Goal: Task Accomplishment & Management: Manage account settings

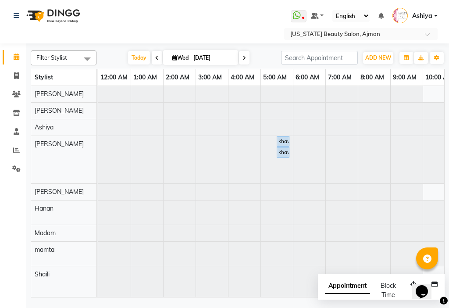
scroll to position [187, 439]
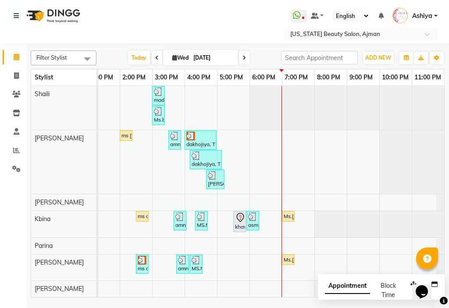
click at [283, 212] on div "Ms.[PERSON_NAME], TK19, 07:00 PM-07:05 PM, NAIL [DEMOGRAPHIC_DATA]" at bounding box center [288, 216] width 11 height 8
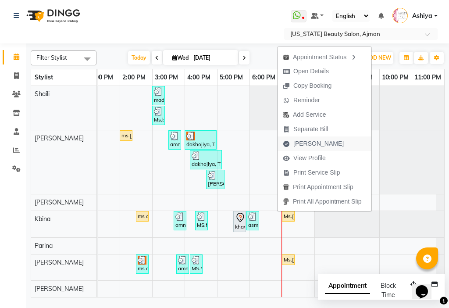
click at [293, 145] on span "[PERSON_NAME]" at bounding box center [318, 143] width 50 height 9
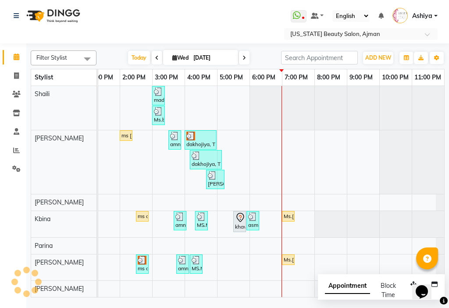
select select "service"
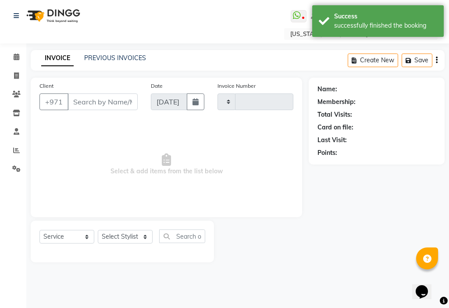
type input "3033"
select select "637"
type input "507869199"
select select "68692"
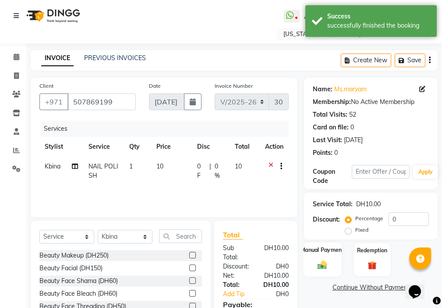
click at [316, 274] on div "Manual Payment" at bounding box center [323, 259] width 38 height 34
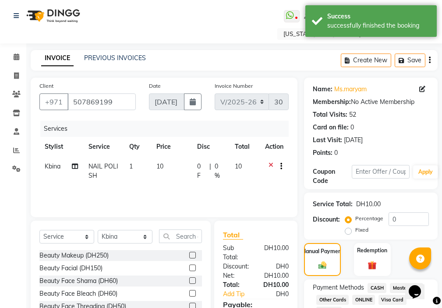
click at [393, 300] on span "Visa Card" at bounding box center [393, 300] width 28 height 10
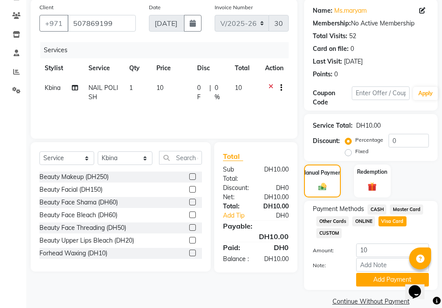
scroll to position [83, 0]
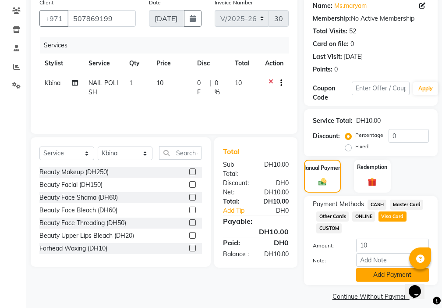
click at [383, 279] on button "Add Payment" at bounding box center [393, 275] width 73 height 14
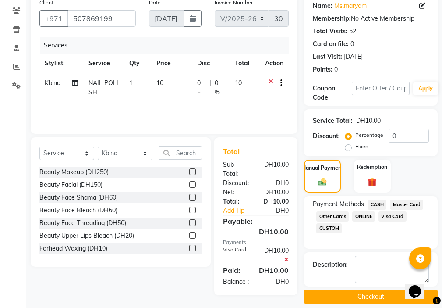
click at [378, 295] on button "Checkout" at bounding box center [371, 297] width 134 height 14
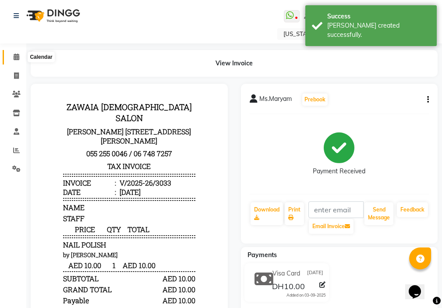
click at [14, 56] on icon at bounding box center [17, 57] width 6 height 7
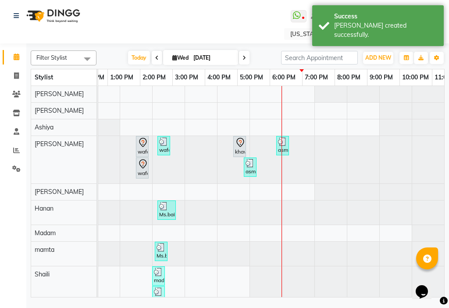
scroll to position [0, 433]
drag, startPoint x: 312, startPoint y: 293, endPoint x: 8, endPoint y: 23, distance: 406.3
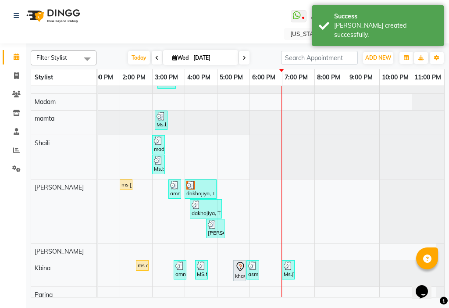
scroll to position [0, 0]
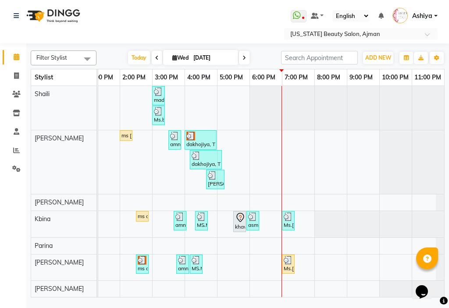
click at [284, 262] on div "Ms.[PERSON_NAME], TK19, 07:00 PM-07:05 PM, NAIL [DEMOGRAPHIC_DATA]" at bounding box center [288, 264] width 11 height 17
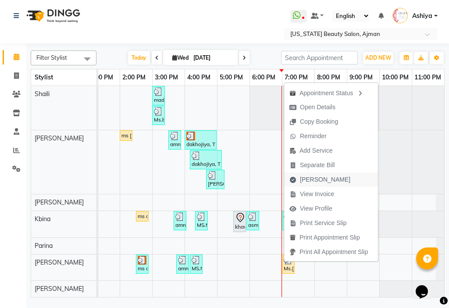
click at [303, 178] on span "[PERSON_NAME]" at bounding box center [325, 179] width 50 height 9
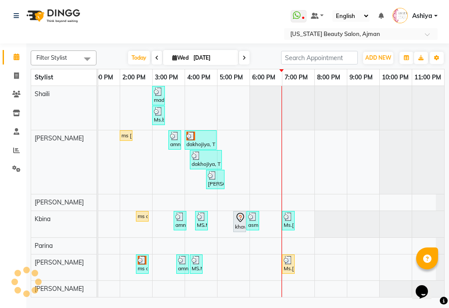
select select "service"
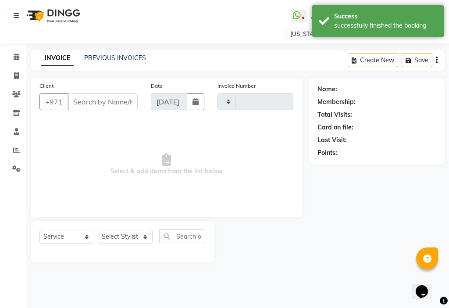
type input "3034"
select select "637"
type input "507869199"
select select "89321"
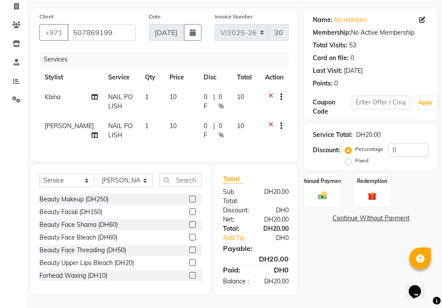
click at [271, 93] on icon at bounding box center [271, 98] width 5 height 11
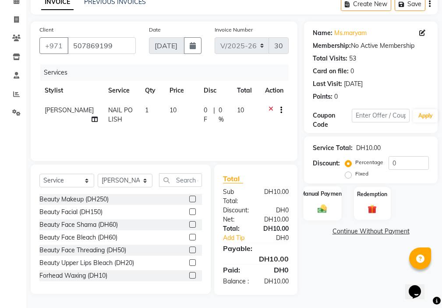
click at [316, 203] on img at bounding box center [322, 208] width 15 height 11
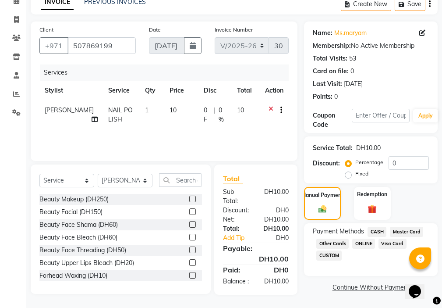
click at [385, 239] on span "Visa Card" at bounding box center [393, 244] width 28 height 10
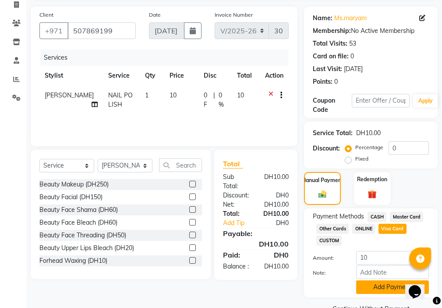
click at [371, 290] on button "Add Payment" at bounding box center [393, 287] width 73 height 14
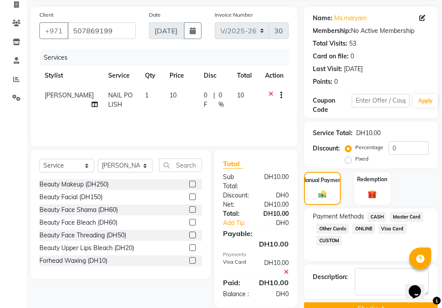
click at [368, 304] on button "Checkout" at bounding box center [371, 309] width 134 height 14
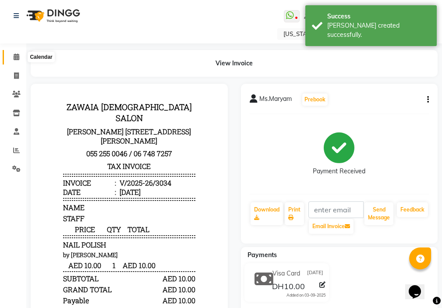
click at [17, 59] on icon at bounding box center [17, 57] width 6 height 7
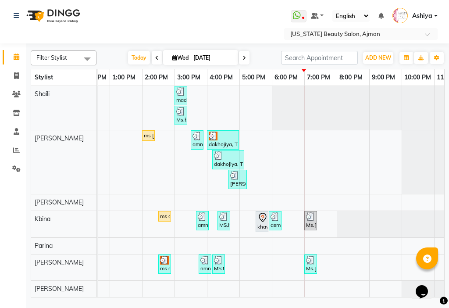
click at [311, 220] on div "Ms.[PERSON_NAME], TK19, 07:00 PM-07:05 PM, NAIL [DEMOGRAPHIC_DATA]" at bounding box center [310, 220] width 11 height 17
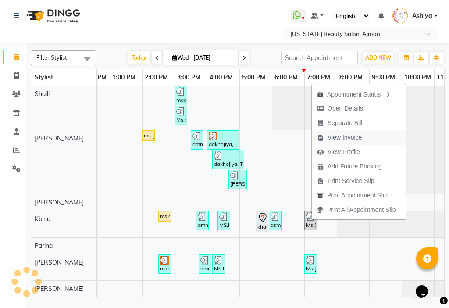
click at [336, 139] on span "View Invoice" at bounding box center [345, 137] width 34 height 9
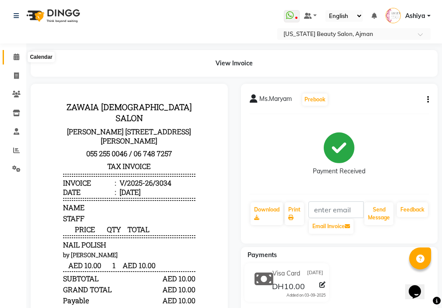
click at [17, 61] on span at bounding box center [16, 57] width 15 height 10
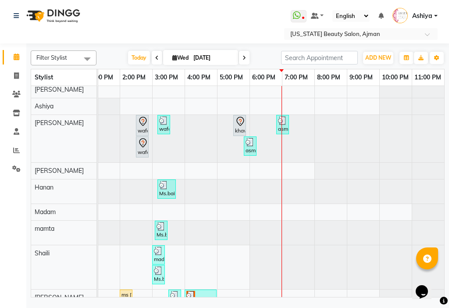
scroll to position [187, 439]
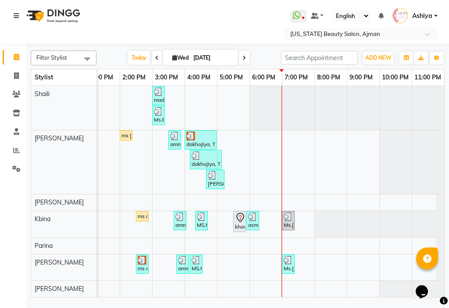
drag, startPoint x: 441, startPoint y: 175, endPoint x: 4, endPoint y: 18, distance: 464.4
click at [282, 223] on link "Ms.[PERSON_NAME], TK19, 07:00 PM-07:05 PM, NAIL [DEMOGRAPHIC_DATA]" at bounding box center [288, 220] width 13 height 19
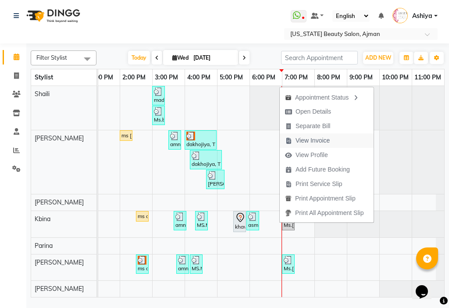
click at [301, 142] on span "View Invoice" at bounding box center [313, 140] width 34 height 9
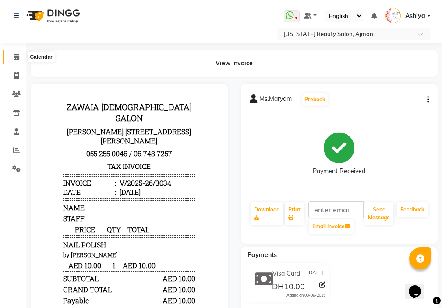
click at [15, 56] on icon at bounding box center [17, 57] width 6 height 7
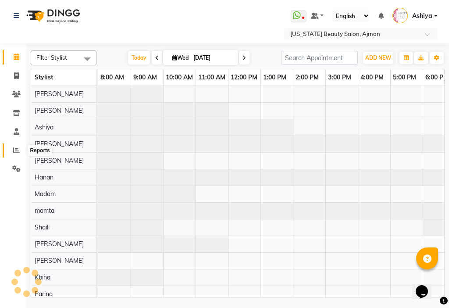
click at [14, 152] on icon at bounding box center [16, 150] width 7 height 7
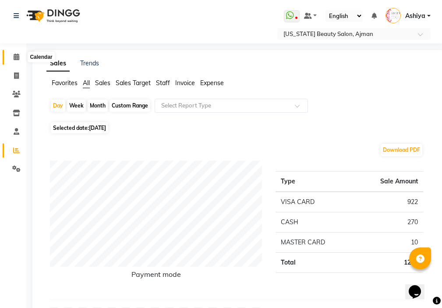
click at [18, 55] on icon at bounding box center [17, 57] width 6 height 7
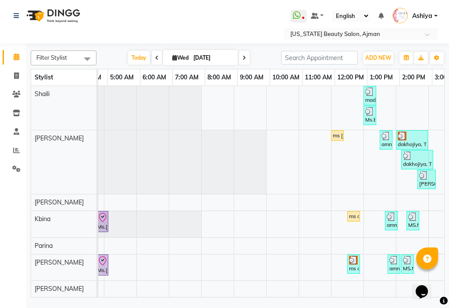
scroll to position [0, 221]
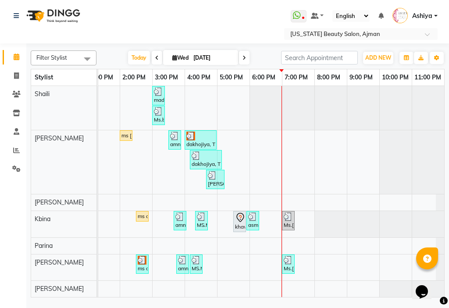
click at [284, 257] on img at bounding box center [288, 260] width 9 height 9
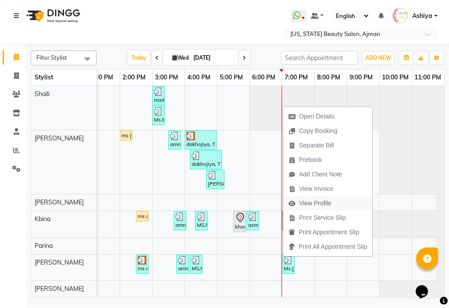
click at [305, 202] on span "View Profile" at bounding box center [315, 203] width 32 height 9
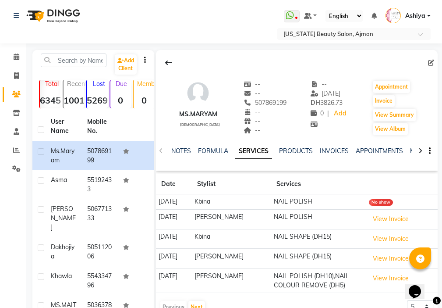
click at [374, 203] on div "No show" at bounding box center [381, 202] width 24 height 7
click at [377, 205] on div "No show" at bounding box center [381, 202] width 24 height 7
click at [377, 202] on div "No show" at bounding box center [381, 202] width 24 height 7
click at [371, 203] on div "No show" at bounding box center [381, 202] width 24 height 7
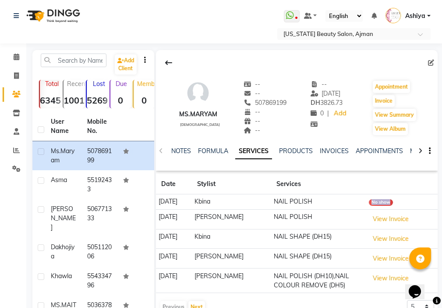
click at [378, 206] on td "No show" at bounding box center [402, 201] width 71 height 15
click at [16, 56] on icon at bounding box center [17, 57] width 6 height 7
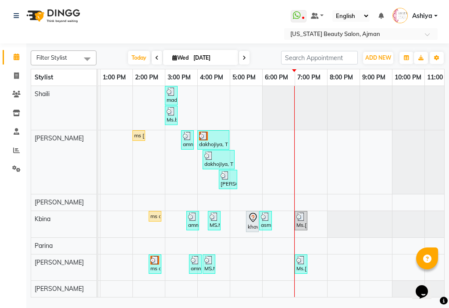
click at [296, 256] on img at bounding box center [300, 260] width 9 height 9
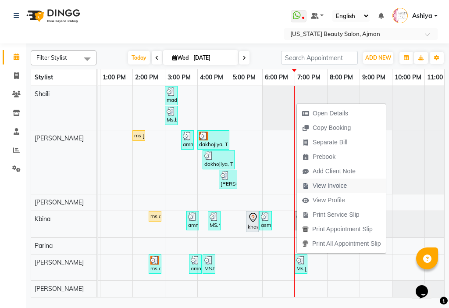
click at [319, 186] on span "View Invoice" at bounding box center [330, 185] width 34 height 9
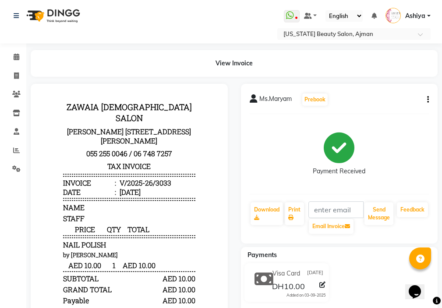
drag, startPoint x: 206, startPoint y: 204, endPoint x: 203, endPoint y: 256, distance: 51.8
click at [203, 256] on html "ZAWAIA [DEMOGRAPHIC_DATA] SALON [STREET_ADDRESS][PERSON_NAME] 055 255 0046 / 06…" at bounding box center [129, 234] width 180 height 283
click at [20, 73] on span at bounding box center [16, 76] width 15 height 10
select select "service"
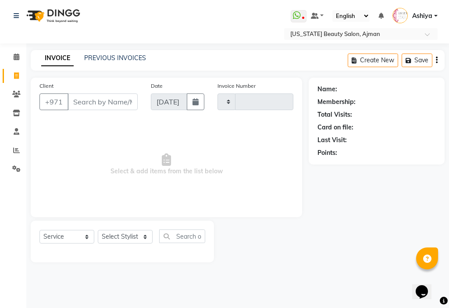
type input "3035"
select select "637"
click at [14, 54] on icon at bounding box center [17, 57] width 6 height 7
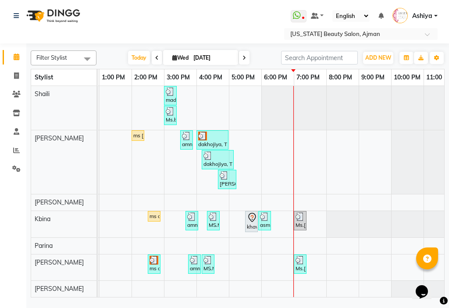
click at [303, 215] on div "Ms.[PERSON_NAME], TK19, 07:00 PM-07:05 PM, NAIL [DEMOGRAPHIC_DATA]" at bounding box center [300, 220] width 11 height 17
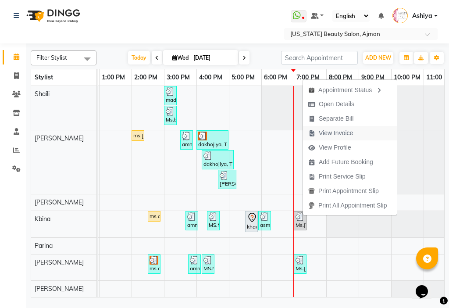
click at [321, 133] on span "View Invoice" at bounding box center [336, 132] width 34 height 9
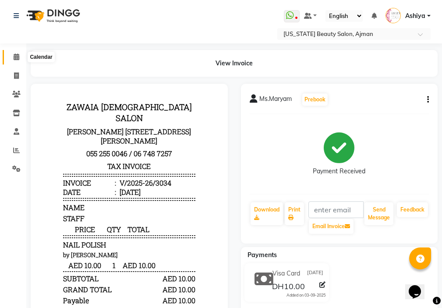
click at [16, 58] on icon at bounding box center [17, 57] width 6 height 7
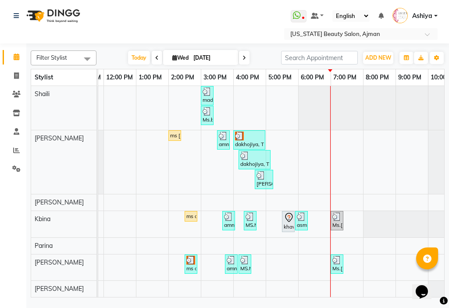
click at [337, 256] on img at bounding box center [336, 260] width 9 height 9
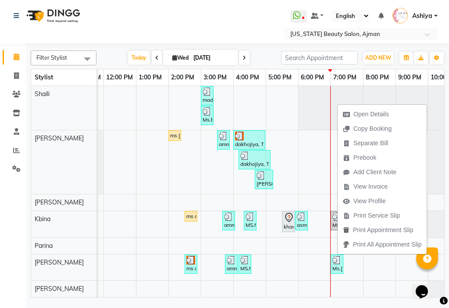
click at [359, 186] on span "View Invoice" at bounding box center [370, 186] width 34 height 9
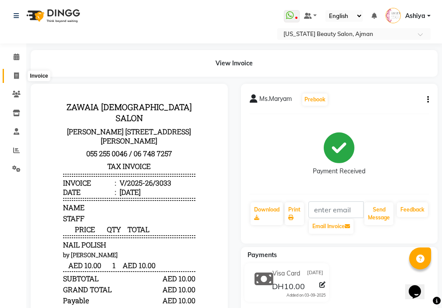
click at [19, 75] on icon at bounding box center [16, 75] width 5 height 7
select select "service"
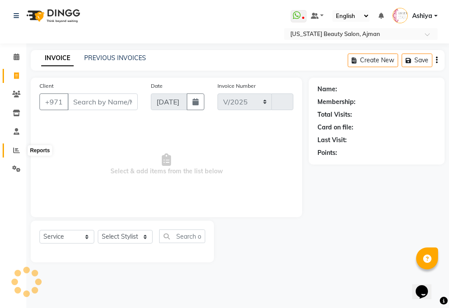
select select "637"
type input "3035"
click at [14, 148] on icon at bounding box center [16, 150] width 7 height 7
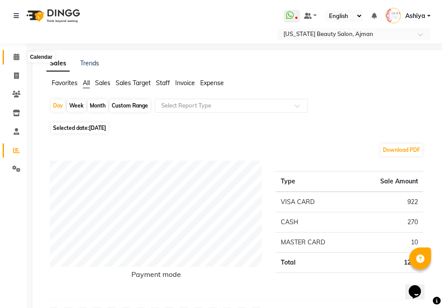
click at [12, 54] on span at bounding box center [16, 57] width 15 height 10
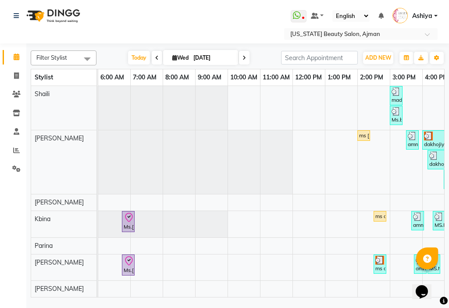
click at [131, 258] on icon at bounding box center [129, 261] width 11 height 11
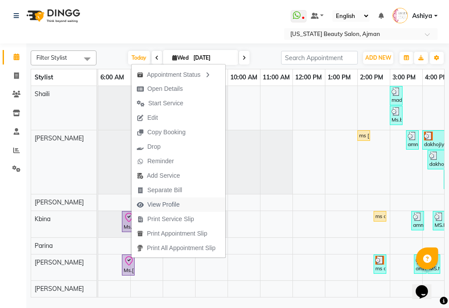
click at [161, 204] on span "View Profile" at bounding box center [163, 204] width 32 height 9
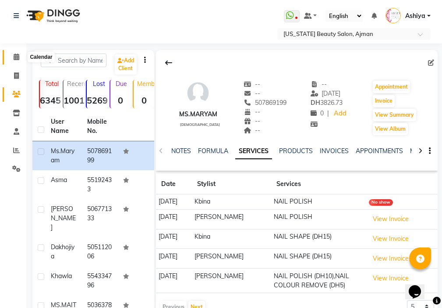
click at [15, 60] on icon at bounding box center [17, 57] width 6 height 7
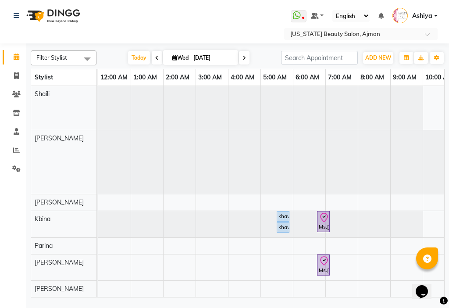
click at [321, 217] on div "Ms.[PERSON_NAME], TK18, 06:45 AM-06:50 AM, NAIL [DEMOGRAPHIC_DATA]" at bounding box center [323, 221] width 11 height 18
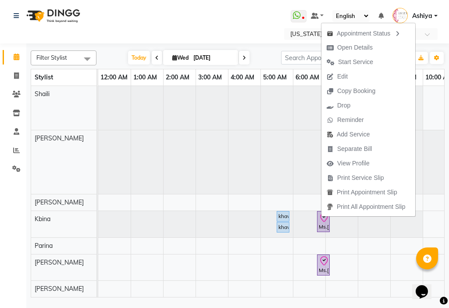
click at [320, 214] on icon at bounding box center [324, 217] width 11 height 11
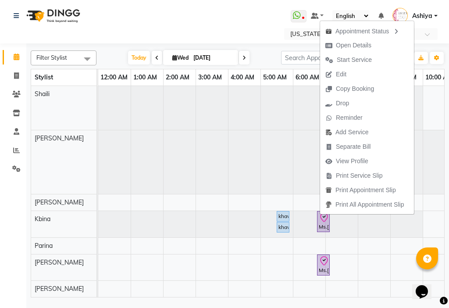
click at [323, 260] on div "Ms.[PERSON_NAME], TK18, 06:45 AM-06:50 AM, NAIL [DEMOGRAPHIC_DATA]" at bounding box center [323, 265] width 11 height 18
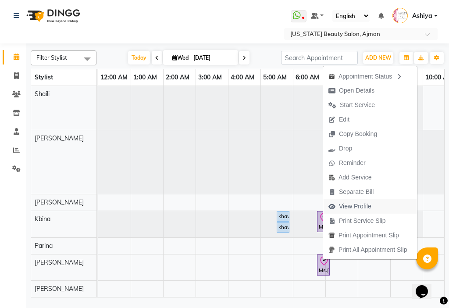
click at [339, 201] on span "View Profile" at bounding box center [350, 206] width 54 height 14
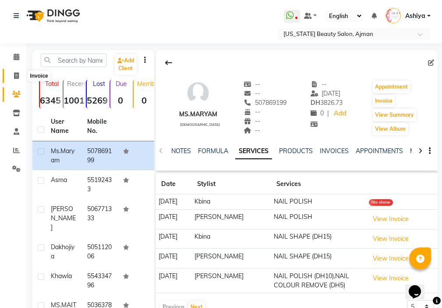
click at [16, 74] on icon at bounding box center [16, 75] width 5 height 7
select select "service"
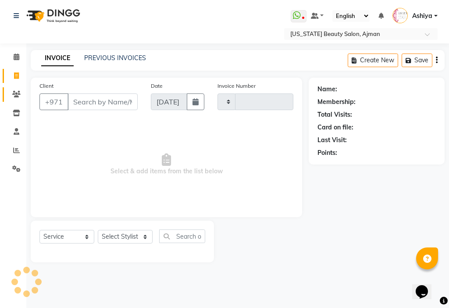
type input "3035"
select select "637"
click at [14, 57] on icon at bounding box center [17, 57] width 6 height 7
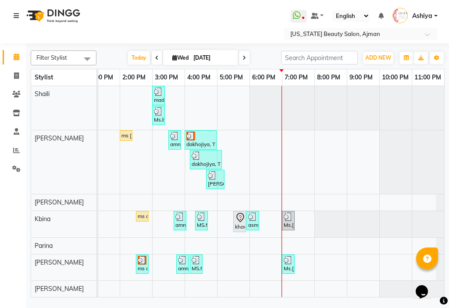
click at [285, 219] on div "Ms.[PERSON_NAME], TK19, 07:00 PM-07:05 PM, NAIL [DEMOGRAPHIC_DATA]" at bounding box center [288, 220] width 11 height 17
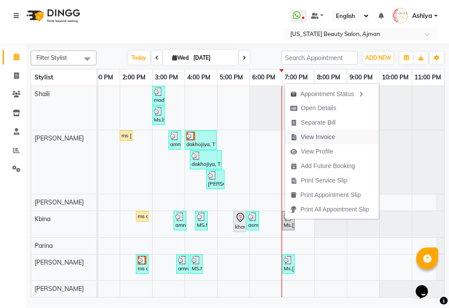
click at [308, 139] on span "View Invoice" at bounding box center [318, 136] width 34 height 9
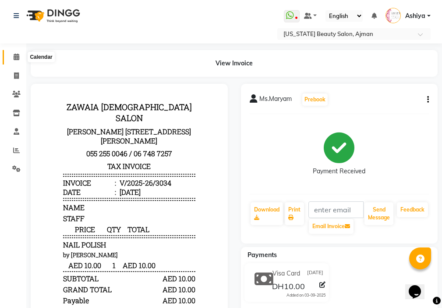
click at [16, 57] on icon at bounding box center [17, 57] width 6 height 7
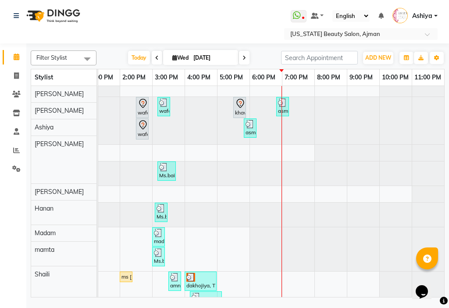
scroll to position [187, 0]
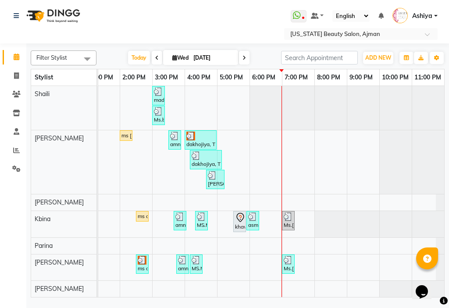
click at [284, 257] on img at bounding box center [288, 260] width 9 height 9
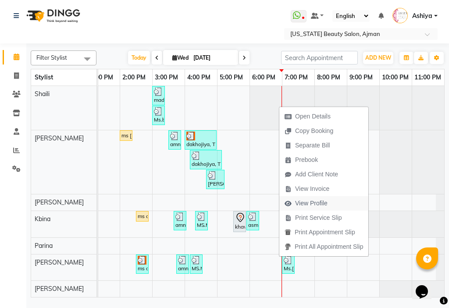
click at [299, 203] on span "View Profile" at bounding box center [311, 203] width 32 height 9
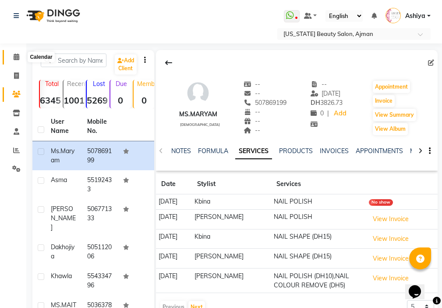
click at [20, 58] on span at bounding box center [16, 57] width 15 height 10
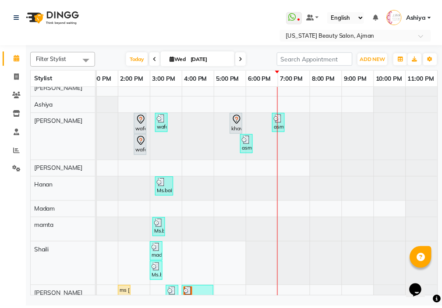
scroll to position [187, 0]
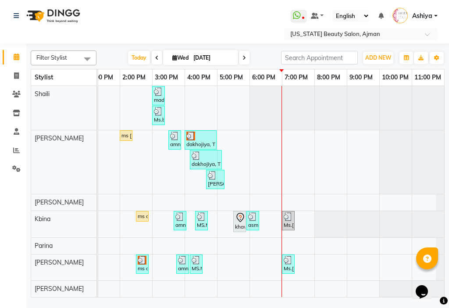
click at [283, 263] on div "Ms.[PERSON_NAME], TK19, 07:00 PM-07:05 PM, NAIL [DEMOGRAPHIC_DATA]" at bounding box center [288, 264] width 11 height 17
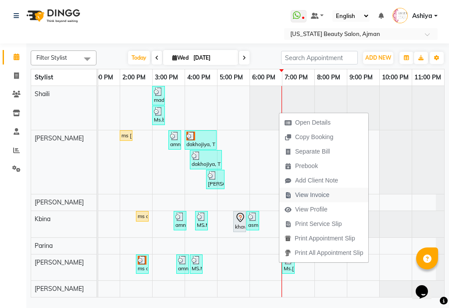
click at [296, 198] on span "View Invoice" at bounding box center [312, 194] width 34 height 9
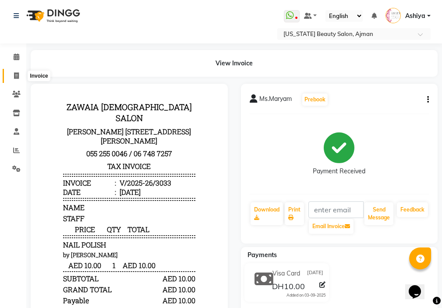
click at [15, 78] on icon at bounding box center [16, 75] width 5 height 7
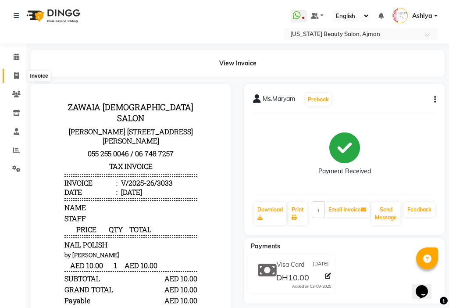
select select "service"
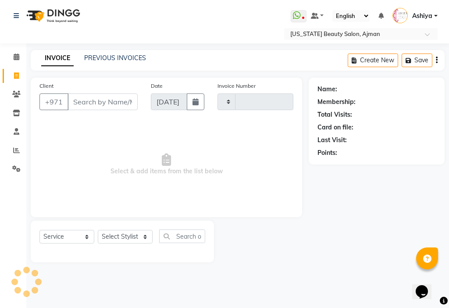
type input "3035"
select select "637"
click at [20, 148] on span at bounding box center [16, 151] width 15 height 10
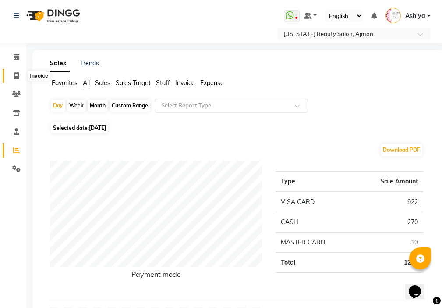
click at [11, 71] on span at bounding box center [16, 76] width 15 height 10
select select "service"
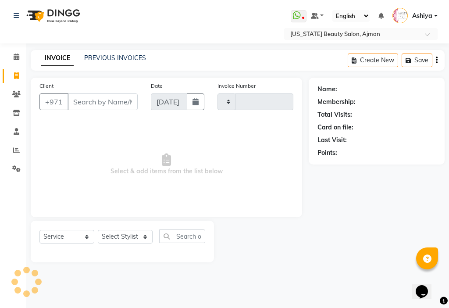
type input "3035"
select select "637"
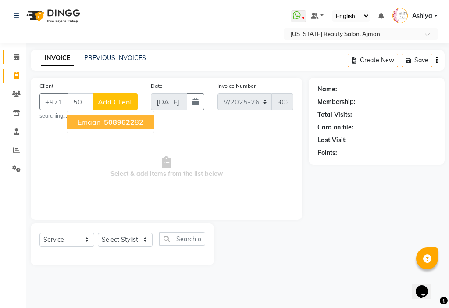
type input "5"
click at [137, 121] on ngb-highlight "5086222 32" at bounding box center [122, 122] width 41 height 9
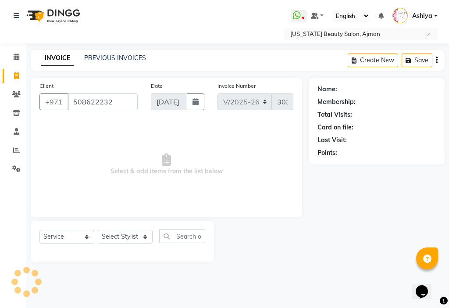
type input "508622232"
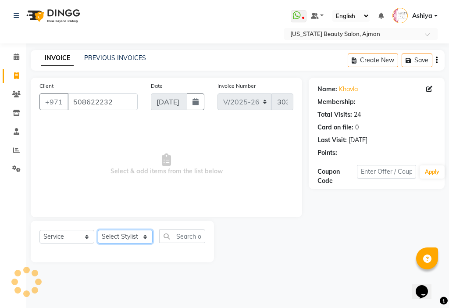
click at [114, 236] on select "Select Stylist [PERSON_NAME] [PERSON_NAME] Ashiya Cashier [PERSON_NAME] [PERSON…" at bounding box center [125, 237] width 55 height 14
select select "89320"
click at [98, 230] on select "Select Stylist [PERSON_NAME] [PERSON_NAME] Ashiya Cashier [PERSON_NAME] [PERSON…" at bounding box center [125, 237] width 55 height 14
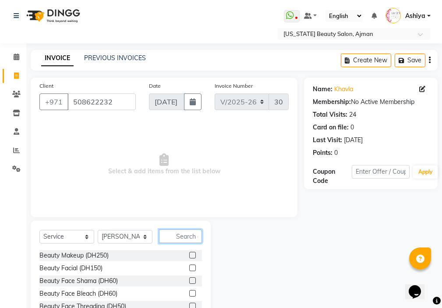
click at [193, 236] on input "text" at bounding box center [180, 236] width 43 height 14
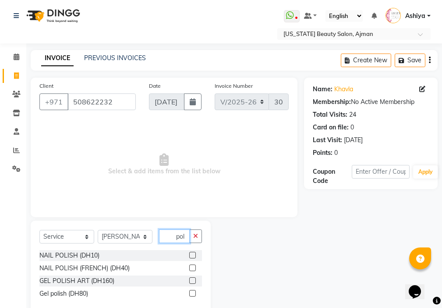
type input "pol"
click at [193, 255] on label at bounding box center [192, 255] width 7 height 7
click at [193, 255] on input "checkbox" at bounding box center [192, 256] width 6 height 6
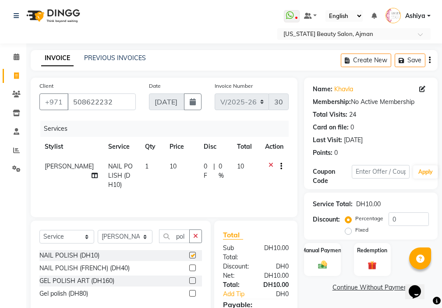
checkbox input "false"
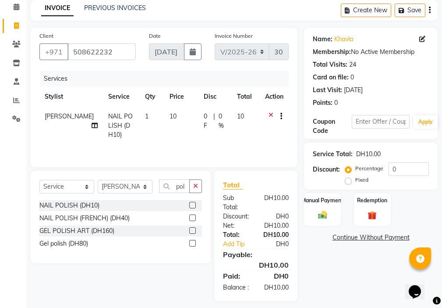
scroll to position [65, 0]
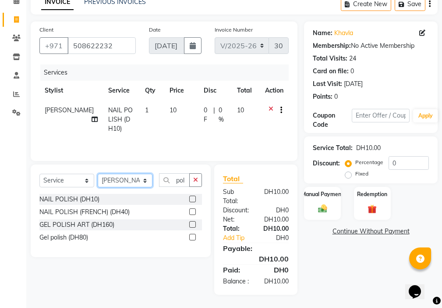
click at [121, 174] on select "Select Stylist [PERSON_NAME] [PERSON_NAME] Ashiya Cashier [PERSON_NAME] [PERSON…" at bounding box center [125, 181] width 55 height 14
select select "68692"
click at [98, 174] on select "Select Stylist [PERSON_NAME] [PERSON_NAME] Ashiya Cashier [PERSON_NAME] [PERSON…" at bounding box center [125, 181] width 55 height 14
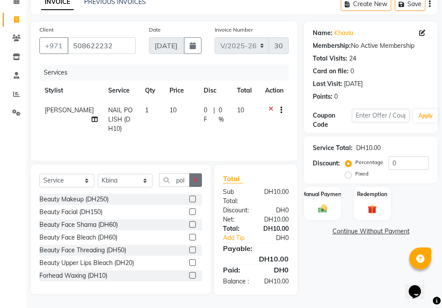
click at [194, 177] on icon "button" at bounding box center [195, 180] width 5 height 6
click at [115, 174] on select "Select Stylist [PERSON_NAME] [PERSON_NAME] Ashiya Cashier [PERSON_NAME] [PERSON…" at bounding box center [125, 181] width 55 height 14
select select "48085"
click at [98, 174] on select "Select Stylist [PERSON_NAME] [PERSON_NAME] Ashiya Cashier [PERSON_NAME] [PERSON…" at bounding box center [125, 181] width 55 height 14
click at [185, 173] on input "text" at bounding box center [180, 180] width 43 height 14
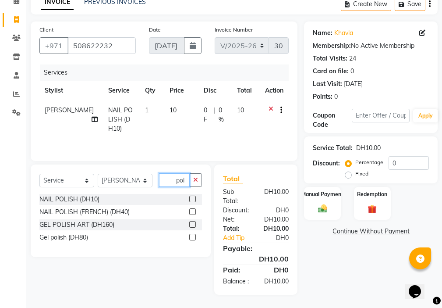
type input "pol"
click at [193, 196] on label at bounding box center [192, 199] width 7 height 7
click at [193, 196] on input "checkbox" at bounding box center [192, 199] width 6 height 6
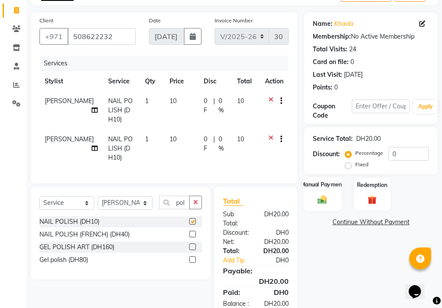
click at [319, 205] on div "Manual Payment" at bounding box center [323, 194] width 38 height 34
checkbox input "false"
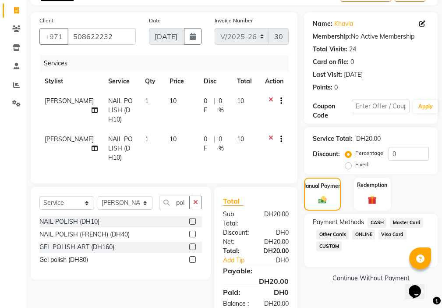
click at [393, 236] on span "Visa Card" at bounding box center [393, 234] width 28 height 10
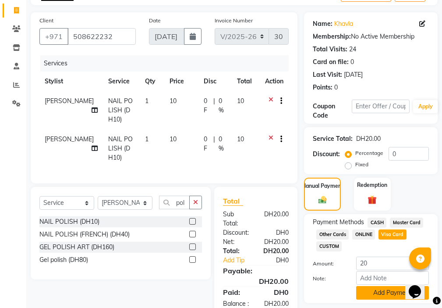
click at [386, 295] on button "Add Payment" at bounding box center [393, 293] width 73 height 14
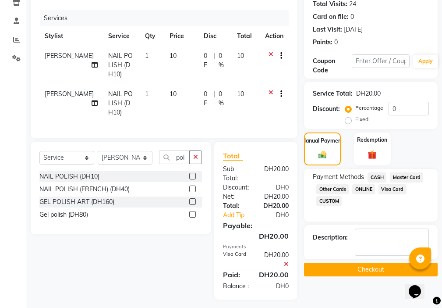
scroll to position [131, 0]
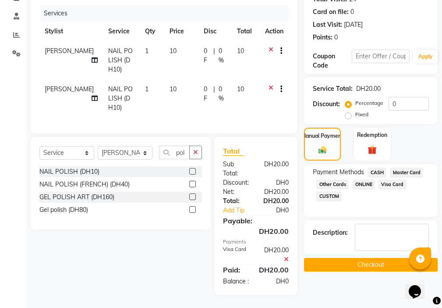
click at [363, 258] on button "Checkout" at bounding box center [371, 265] width 134 height 14
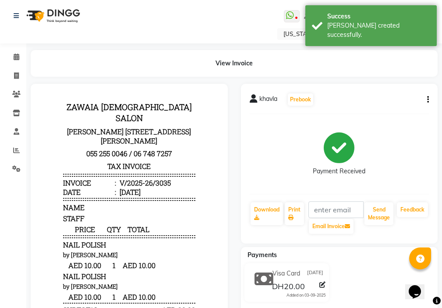
click at [428, 100] on icon "button" at bounding box center [429, 100] width 2 height 0
click at [407, 99] on div "Split Service Amount" at bounding box center [385, 99] width 60 height 11
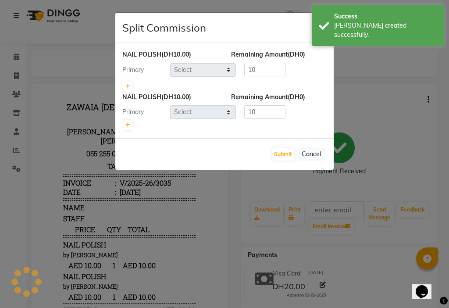
select select "89320"
select select "48085"
click at [128, 86] on icon at bounding box center [127, 86] width 5 height 5
type input "5"
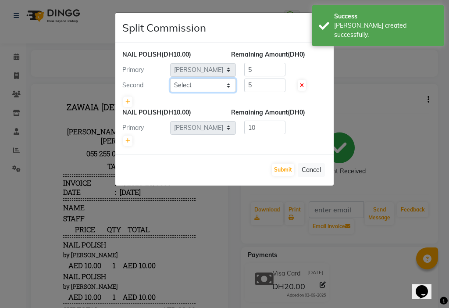
click at [198, 85] on select "Select [PERSON_NAME] [PERSON_NAME] Ashiya Cashier [PERSON_NAME] [PERSON_NAME] […" at bounding box center [203, 85] width 66 height 14
select select "89321"
click at [170, 78] on select "Select [PERSON_NAME] [PERSON_NAME] Ashiya Cashier [PERSON_NAME] [PERSON_NAME] […" at bounding box center [203, 85] width 66 height 14
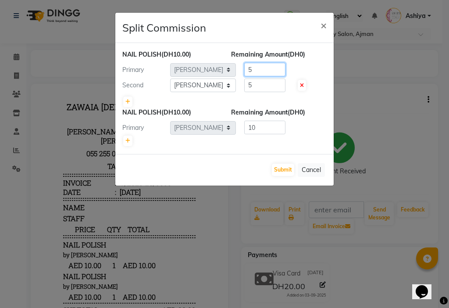
click at [265, 71] on input "5" at bounding box center [264, 70] width 41 height 14
click at [272, 87] on input "5" at bounding box center [264, 85] width 41 height 14
type input "10"
click at [286, 169] on button "Submit" at bounding box center [283, 170] width 22 height 12
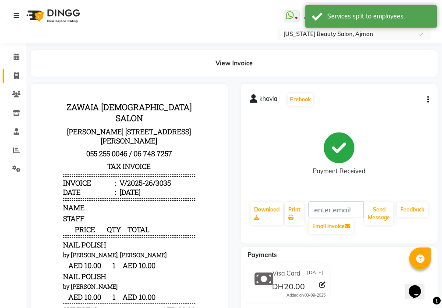
click at [16, 72] on icon at bounding box center [16, 75] width 5 height 7
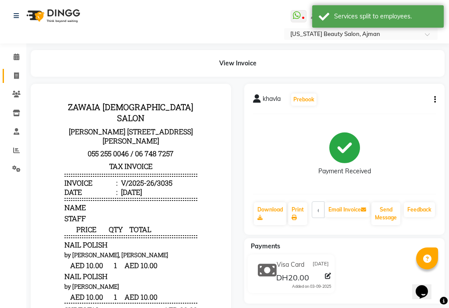
select select "service"
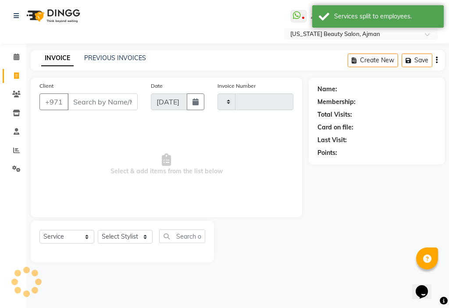
type input "3036"
select select "637"
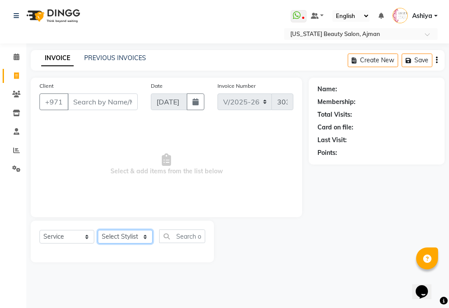
click at [109, 237] on select "Select Stylist [PERSON_NAME] [PERSON_NAME] Ashiya Cashier [PERSON_NAME] [PERSON…" at bounding box center [125, 237] width 55 height 14
select select "53044"
click at [98, 230] on select "Select Stylist [PERSON_NAME] [PERSON_NAME] Ashiya Cashier [PERSON_NAME] [PERSON…" at bounding box center [125, 237] width 55 height 14
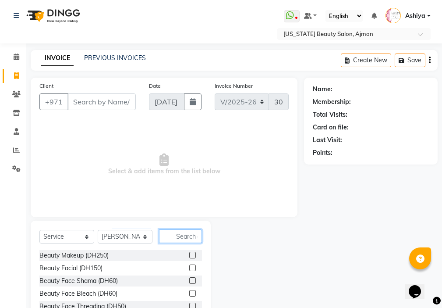
click at [180, 237] on input "text" at bounding box center [180, 236] width 43 height 14
click at [17, 59] on icon at bounding box center [17, 57] width 6 height 7
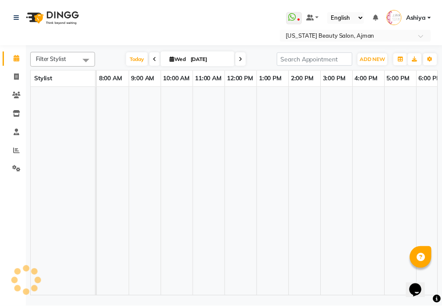
scroll to position [0, 433]
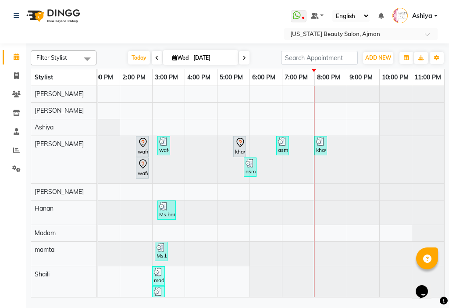
click at [323, 152] on div "khavla, TK20, 08:00 PM-08:05 PM, NAIL POLISH (DH10)" at bounding box center [320, 145] width 11 height 17
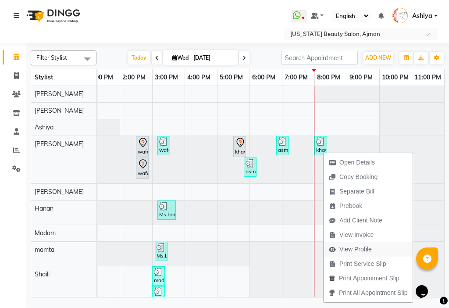
click at [361, 250] on span "View Profile" at bounding box center [355, 249] width 32 height 9
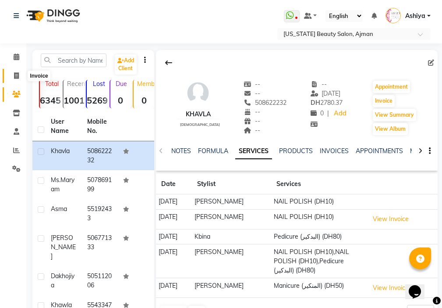
click at [14, 75] on icon at bounding box center [16, 75] width 5 height 7
select select "service"
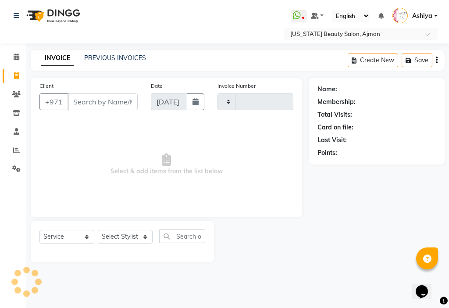
type input "3036"
select select "637"
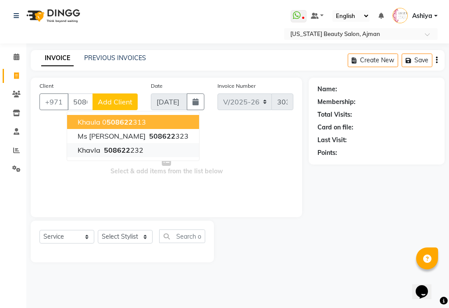
click at [136, 151] on ngb-highlight "508622 232" at bounding box center [122, 150] width 41 height 9
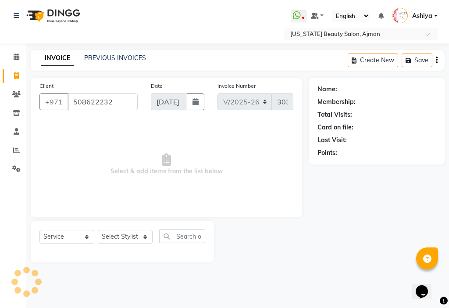
type input "508622232"
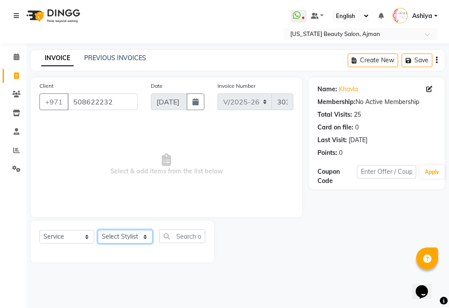
click at [118, 238] on select "Select Stylist [PERSON_NAME] [PERSON_NAME] Ashiya Cashier [PERSON_NAME] [PERSON…" at bounding box center [125, 237] width 55 height 14
select select "53044"
click at [98, 230] on select "Select Stylist [PERSON_NAME] [PERSON_NAME] Ashiya Cashier [PERSON_NAME] [PERSON…" at bounding box center [125, 237] width 55 height 14
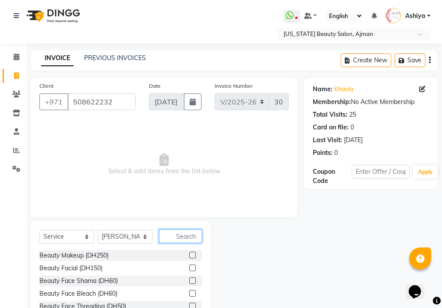
click at [184, 237] on input "text" at bounding box center [180, 236] width 43 height 14
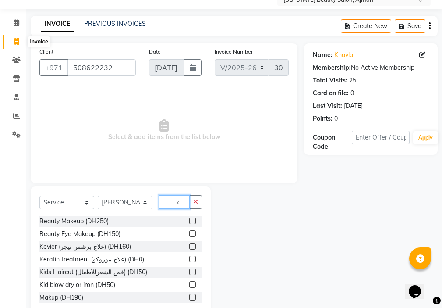
scroll to position [40, 0]
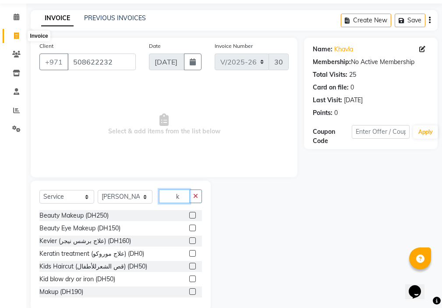
type input "k"
click at [189, 241] on label at bounding box center [192, 240] width 7 height 7
click at [189, 241] on input "checkbox" at bounding box center [192, 241] width 6 height 6
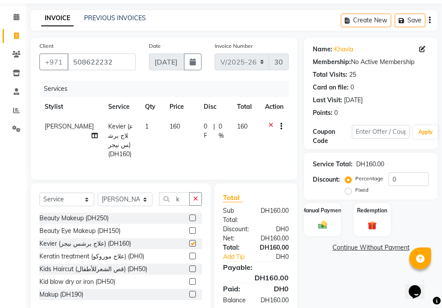
checkbox input "false"
click at [330, 220] on img at bounding box center [322, 225] width 15 height 11
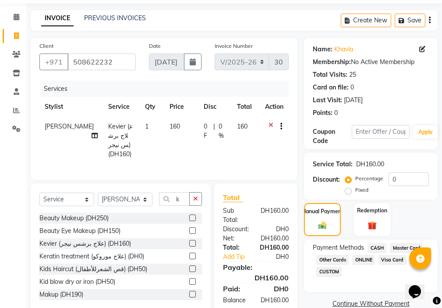
click at [393, 260] on span "Visa Card" at bounding box center [393, 260] width 28 height 10
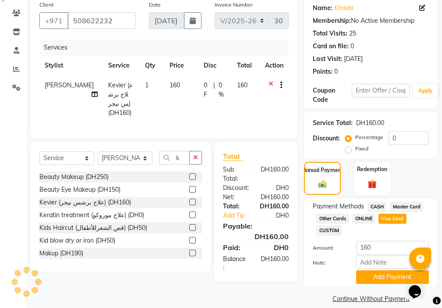
scroll to position [92, 0]
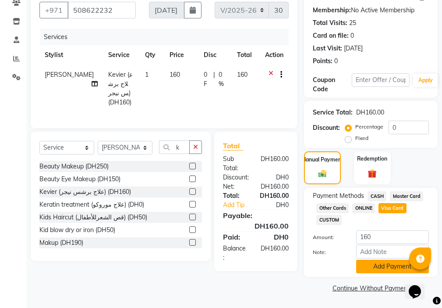
click at [375, 271] on button "Add Payment" at bounding box center [393, 267] width 73 height 14
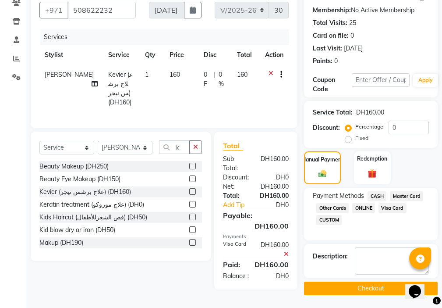
click at [354, 288] on button "Checkout" at bounding box center [371, 289] width 134 height 14
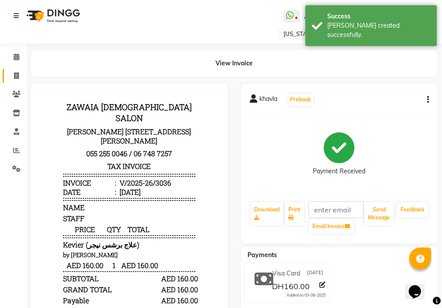
click at [17, 74] on icon at bounding box center [16, 75] width 5 height 7
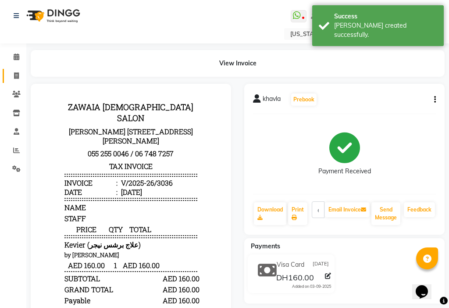
select select "service"
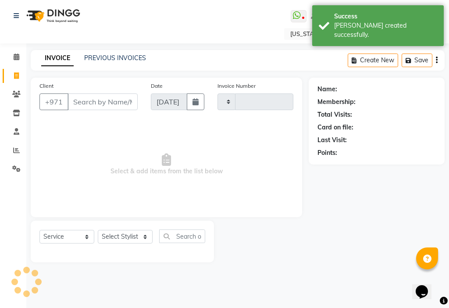
type input "3037"
select select "637"
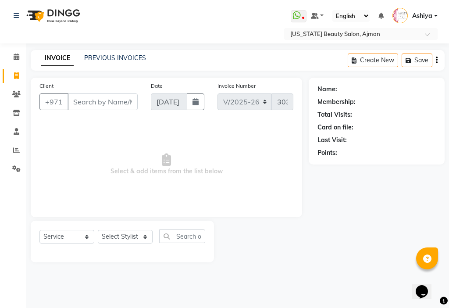
click at [11, 85] on li "Invoice" at bounding box center [13, 76] width 26 height 19
click at [17, 57] on icon at bounding box center [17, 57] width 6 height 7
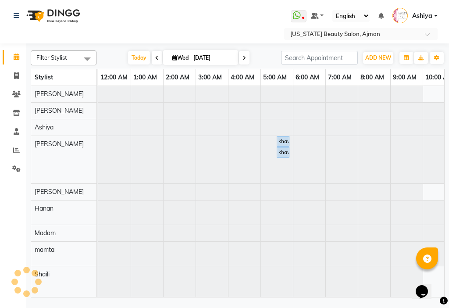
scroll to position [0, 195]
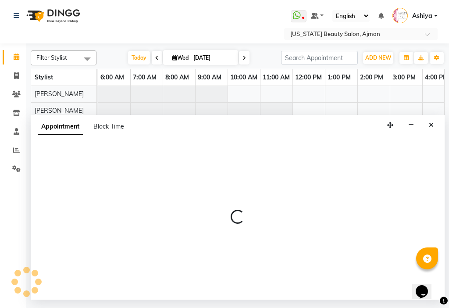
select select "48085"
select select "tentative"
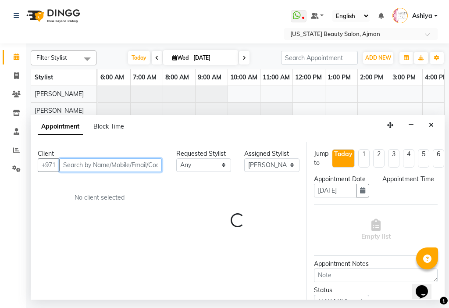
select select "480"
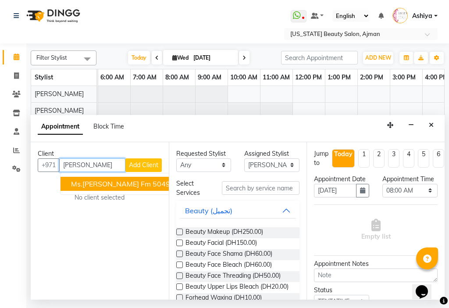
click at [153, 184] on ngb-highlight "504922004" at bounding box center [172, 183] width 39 height 9
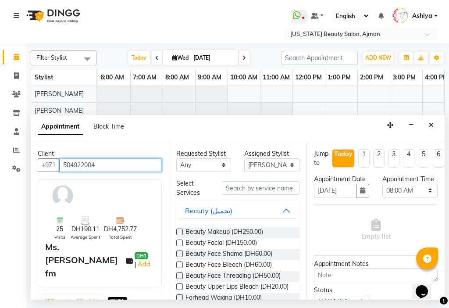
type input "504922004"
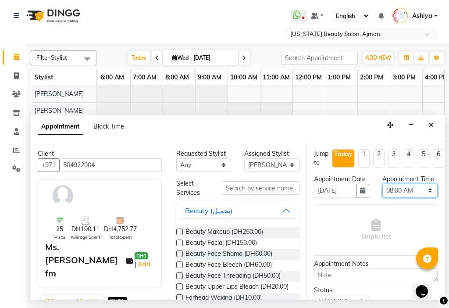
click at [401, 197] on select "Select 12:00 AM 12:15 AM 12:30 AM 12:45 AM 01:00 AM 01:15 AM 01:30 AM 01:45 AM …" at bounding box center [409, 191] width 55 height 14
click at [382, 193] on select "Select 12:00 AM 12:15 AM 12:30 AM 12:45 AM 01:00 AM 01:15 AM 01:30 AM 01:45 AM …" at bounding box center [409, 191] width 55 height 14
click at [402, 197] on select "Select 12:00 AM 12:15 AM 12:30 AM 12:45 AM 01:00 AM 01:15 AM 01:30 AM 01:45 AM …" at bounding box center [409, 191] width 55 height 14
select select "1200"
click at [382, 193] on select "Select 12:00 AM 12:15 AM 12:30 AM 12:45 AM 01:00 AM 01:15 AM 01:30 AM 01:45 AM …" at bounding box center [409, 191] width 55 height 14
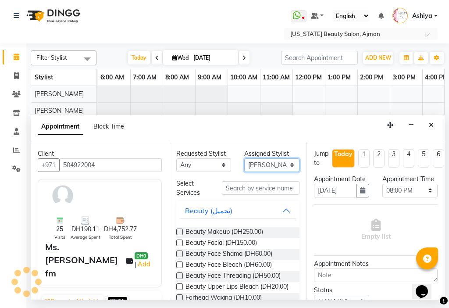
click at [254, 163] on select "Select [PERSON_NAME] [PERSON_NAME] [PERSON_NAME] [PERSON_NAME] [PERSON_NAME] ma…" at bounding box center [271, 165] width 55 height 14
select select "53044"
click at [244, 158] on select "Select [PERSON_NAME] [PERSON_NAME] [PERSON_NAME] [PERSON_NAME] [PERSON_NAME] ma…" at bounding box center [271, 165] width 55 height 14
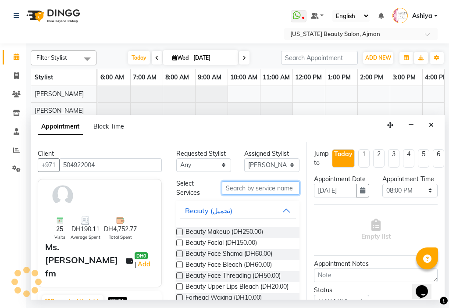
click at [253, 191] on input "text" at bounding box center [261, 188] width 78 height 14
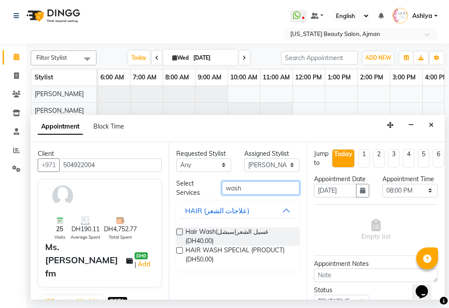
type input "wash"
click at [179, 233] on label at bounding box center [179, 231] width 7 height 7
click at [179, 233] on input "checkbox" at bounding box center [179, 233] width 6 height 6
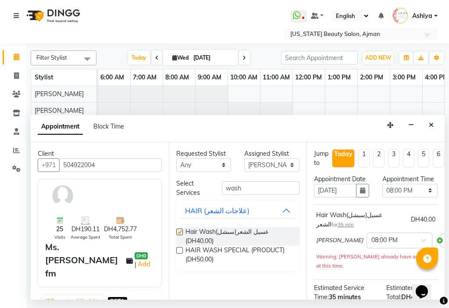
checkbox input "false"
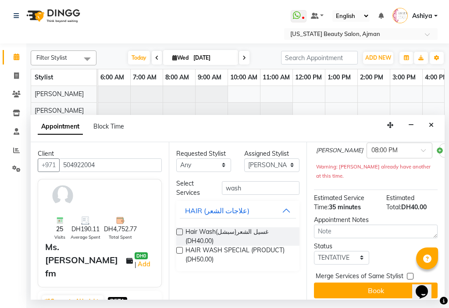
scroll to position [92, 0]
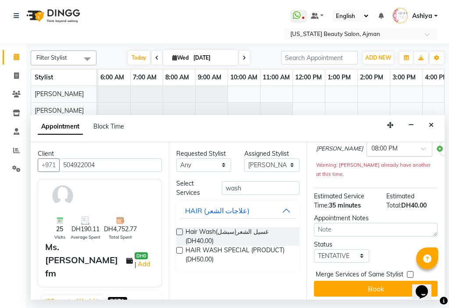
click at [384, 157] on div "× 08:00 PM" at bounding box center [400, 149] width 66 height 16
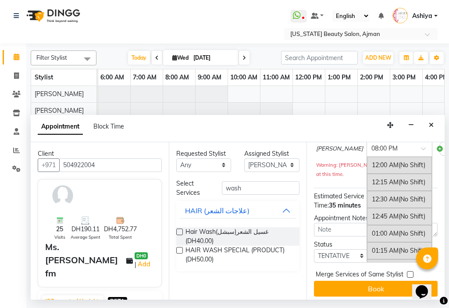
scroll to position [1348, 0]
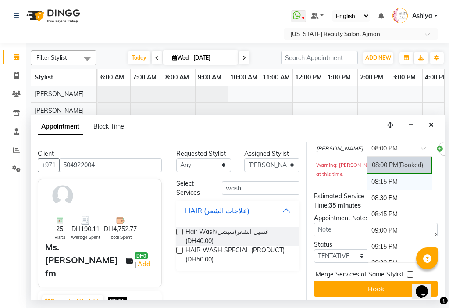
click at [379, 190] on div "08:15 PM" at bounding box center [399, 182] width 65 height 16
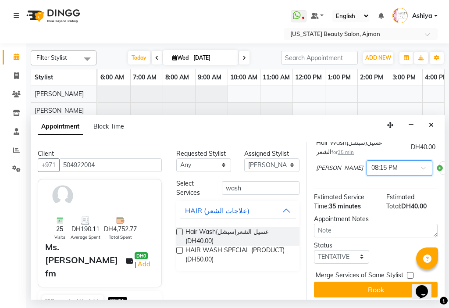
scroll to position [93, 0]
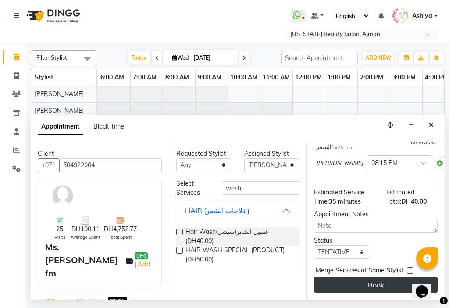
click at [346, 280] on button "Book" at bounding box center [376, 285] width 124 height 16
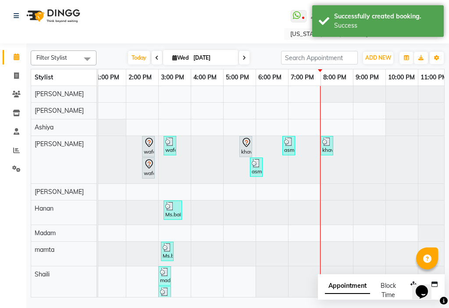
scroll to position [0, 433]
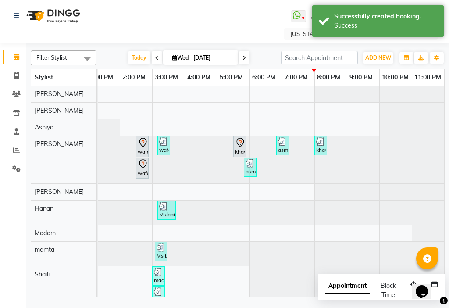
drag, startPoint x: 308, startPoint y: 292, endPoint x: 5, endPoint y: 12, distance: 412.1
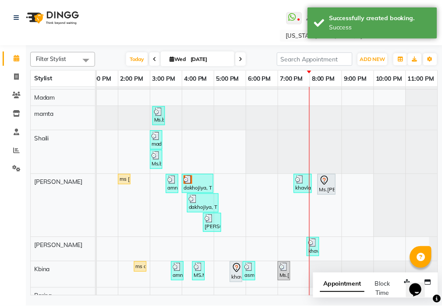
scroll to position [138, 0]
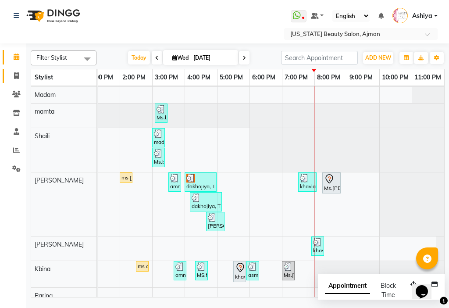
click at [15, 74] on icon at bounding box center [16, 75] width 5 height 7
select select "service"
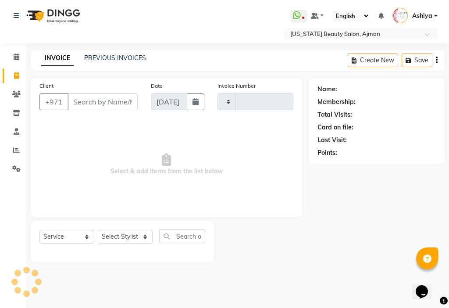
type input "3037"
select select "637"
click at [131, 235] on select "Select Stylist" at bounding box center [125, 237] width 55 height 14
click at [133, 233] on select "Select Stylist" at bounding box center [125, 237] width 55 height 14
click at [125, 234] on select "Select Stylist" at bounding box center [125, 237] width 55 height 14
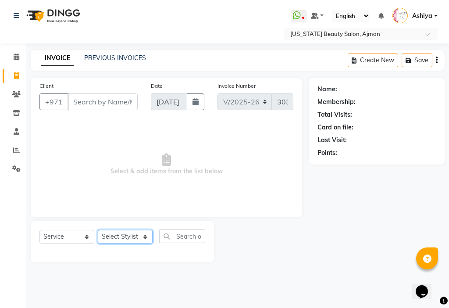
select select "86231"
click at [98, 230] on select "Select Stylist [PERSON_NAME] [PERSON_NAME] Ashiya Cashier [PERSON_NAME] [PERSON…" at bounding box center [125, 237] width 55 height 14
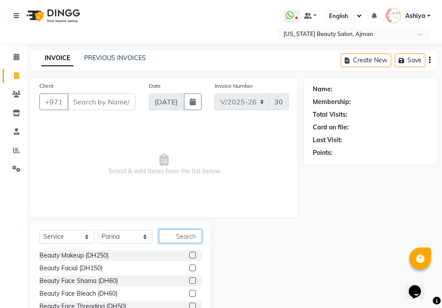
click at [188, 234] on input "text" at bounding box center [180, 236] width 43 height 14
click at [100, 103] on input "Client" at bounding box center [102, 101] width 68 height 17
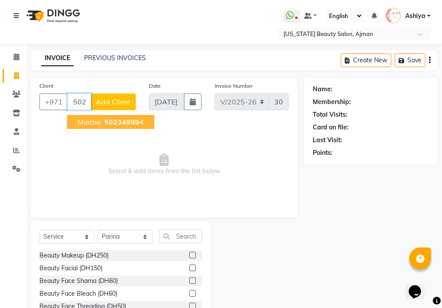
click at [119, 124] on span "50234999" at bounding box center [121, 122] width 35 height 9
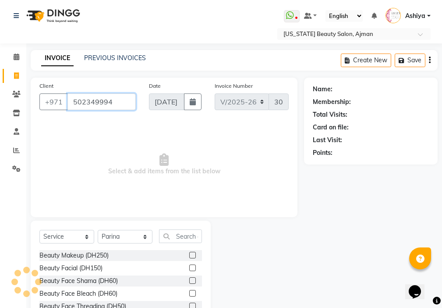
type input "502349994"
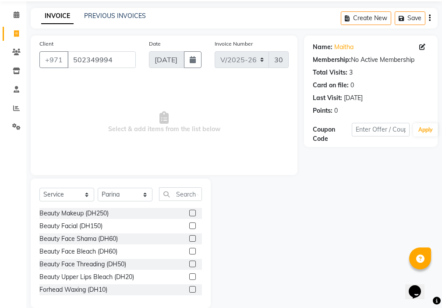
scroll to position [43, 0]
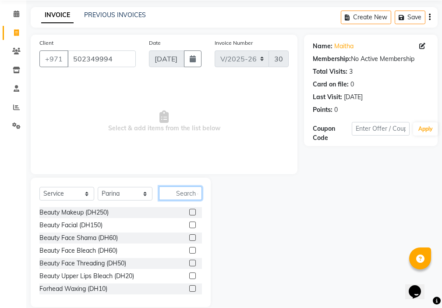
click at [180, 191] on input "text" at bounding box center [180, 193] width 43 height 14
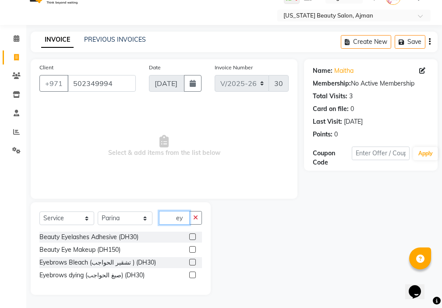
scroll to position [18, 0]
type input "ey"
click at [193, 262] on label at bounding box center [192, 262] width 7 height 7
click at [193, 262] on input "checkbox" at bounding box center [192, 263] width 6 height 6
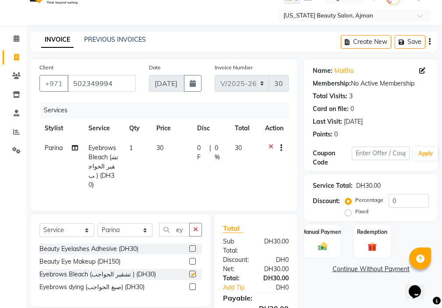
checkbox input "false"
click at [316, 248] on img at bounding box center [322, 246] width 15 height 11
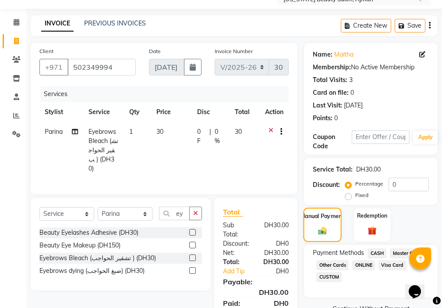
scroll to position [75, 0]
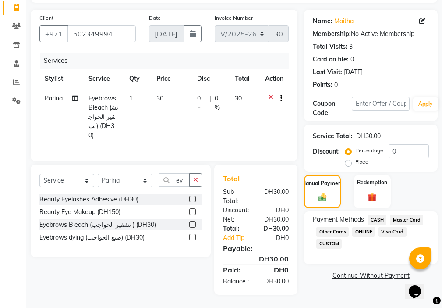
click at [379, 215] on span "CASH" at bounding box center [377, 220] width 19 height 10
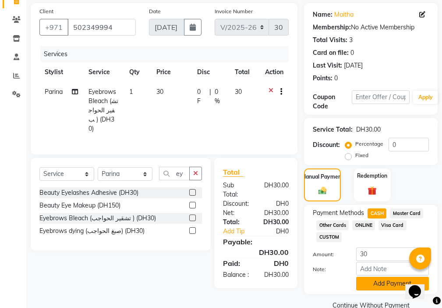
click at [379, 284] on button "Add Payment" at bounding box center [393, 284] width 73 height 14
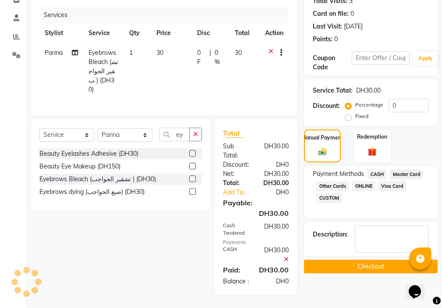
scroll to position [120, 0]
click at [329, 260] on button "Checkout" at bounding box center [371, 267] width 134 height 14
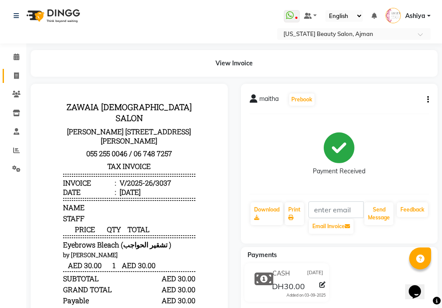
click at [21, 75] on span at bounding box center [16, 76] width 15 height 10
select select "service"
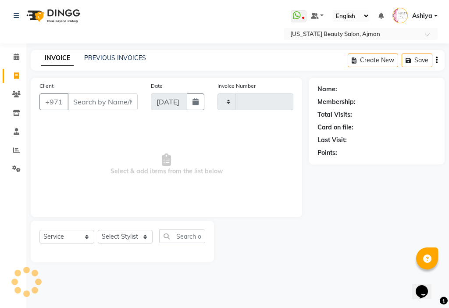
type input "3038"
select select "637"
click at [17, 57] on icon at bounding box center [17, 57] width 6 height 7
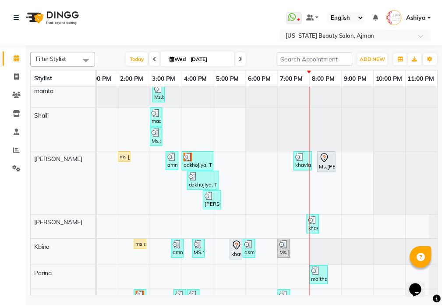
scroll to position [157, 0]
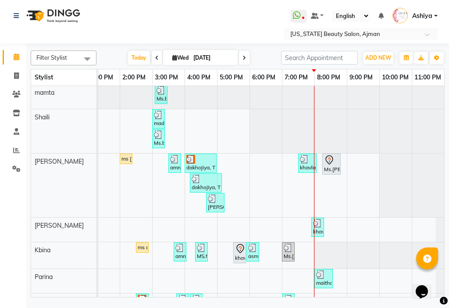
click at [323, 169] on div "Ms.[PERSON_NAME] fm, TK22, 08:15 PM-08:50 PM, Hair Wash(سبشل)غسيل الشعر" at bounding box center [331, 164] width 17 height 18
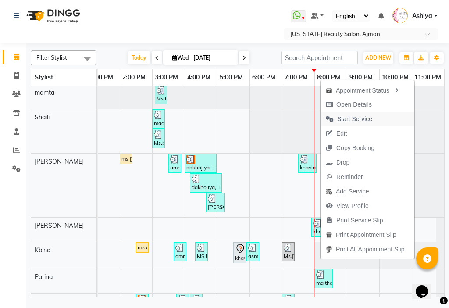
click at [336, 115] on span "Start Service" at bounding box center [349, 119] width 57 height 14
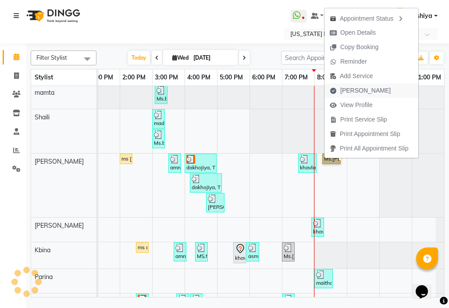
click at [366, 92] on span "[PERSON_NAME]" at bounding box center [365, 90] width 50 height 9
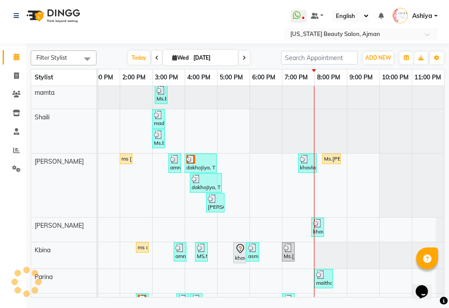
select select "service"
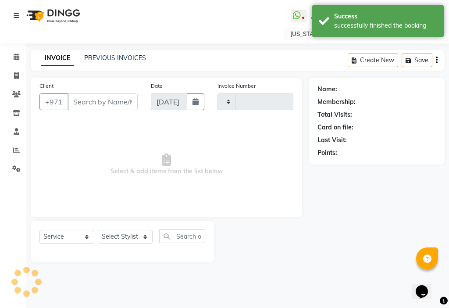
type input "3038"
select select "637"
type input "504922004"
select select "53044"
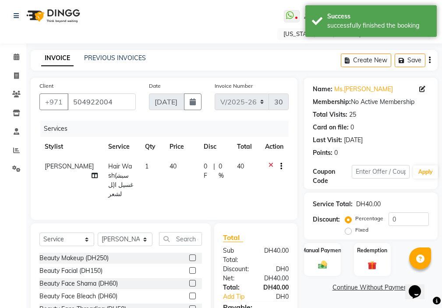
click at [400, 212] on div "Service Total: DH40.00 Discount: Percentage Fixed 0" at bounding box center [371, 216] width 116 height 40
click at [400, 224] on input "0" at bounding box center [409, 219] width 40 height 14
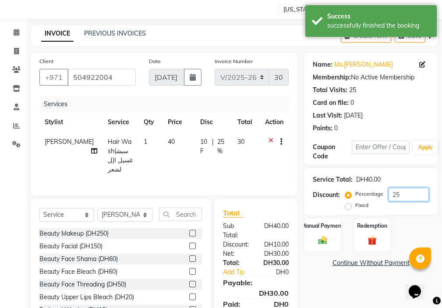
scroll to position [65, 0]
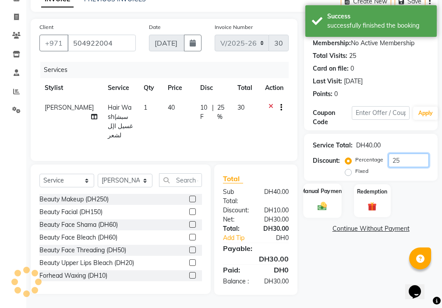
type input "25"
click at [326, 204] on img at bounding box center [322, 206] width 15 height 11
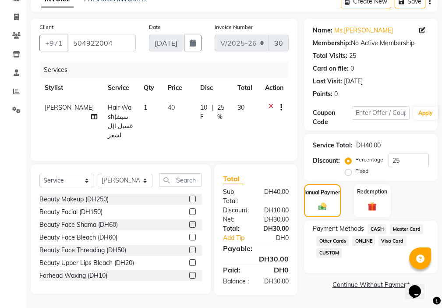
click at [391, 236] on span "Visa Card" at bounding box center [393, 241] width 28 height 10
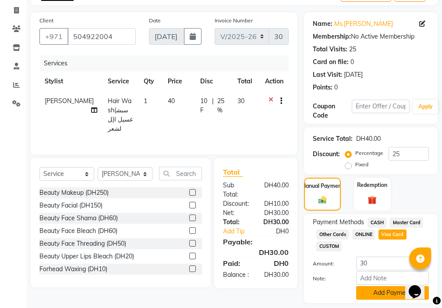
click at [374, 293] on button "Add Payment" at bounding box center [393, 293] width 73 height 14
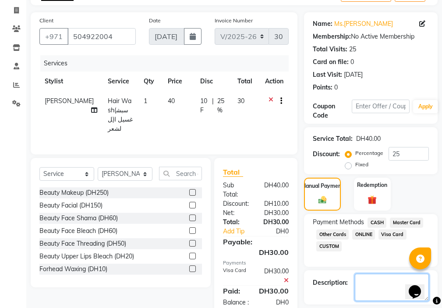
click at [372, 284] on textarea at bounding box center [392, 287] width 74 height 27
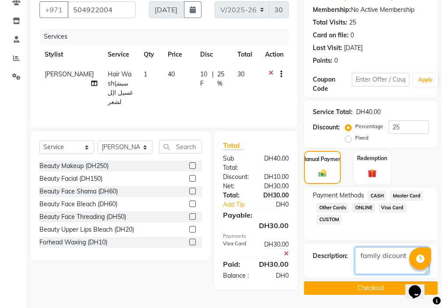
type textarea "family dicount"
click at [349, 287] on button "Checkout" at bounding box center [371, 288] width 134 height 14
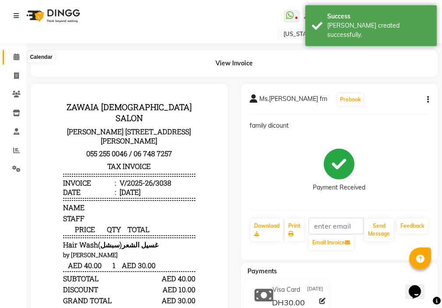
click at [14, 56] on icon at bounding box center [17, 57] width 6 height 7
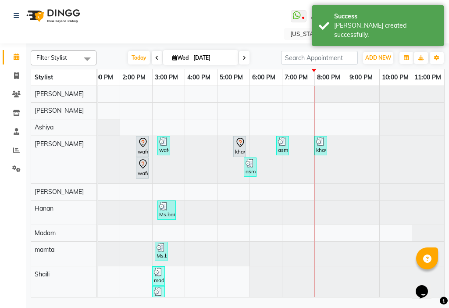
scroll to position [203, 0]
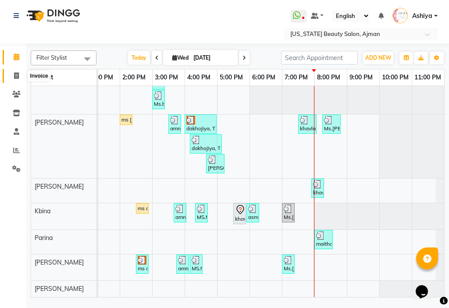
click at [14, 73] on icon at bounding box center [16, 75] width 5 height 7
select select "service"
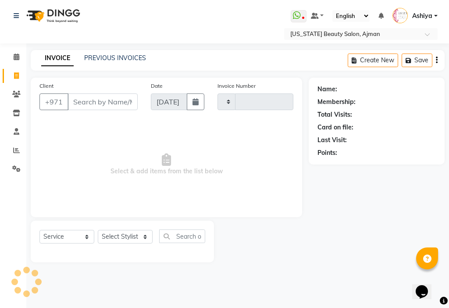
type input "3039"
select select "637"
click at [81, 106] on input "Client" at bounding box center [103, 101] width 70 height 17
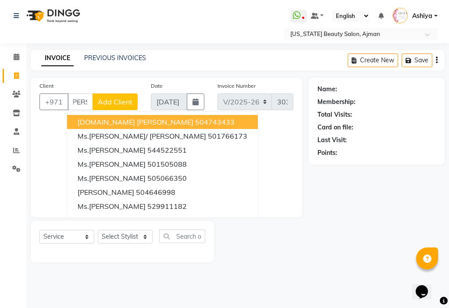
scroll to position [0, 9]
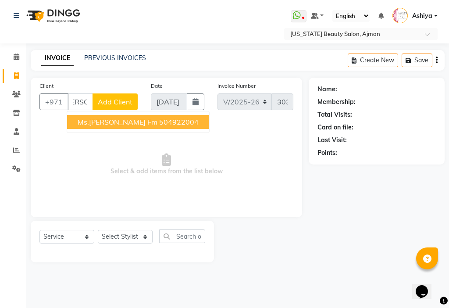
click at [84, 124] on span "Ms.[PERSON_NAME] fm" at bounding box center [118, 122] width 80 height 9
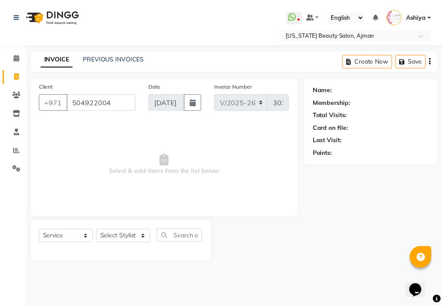
scroll to position [0, 0]
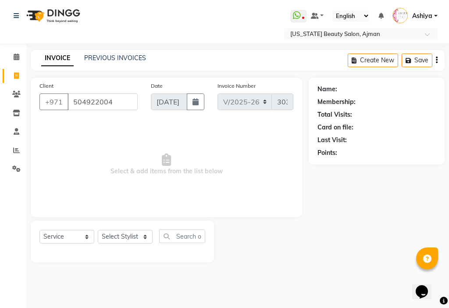
type input "504922004"
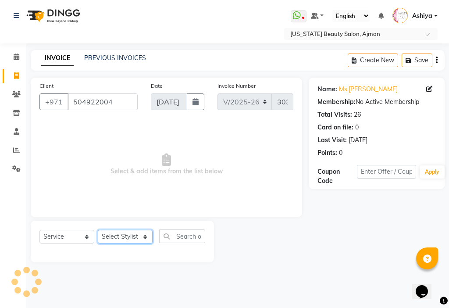
click at [124, 235] on select "Select Stylist [PERSON_NAME] [PERSON_NAME] Ashiya Cashier [PERSON_NAME] [PERSON…" at bounding box center [125, 237] width 55 height 14
select select "86231"
click at [98, 230] on select "Select Stylist [PERSON_NAME] [PERSON_NAME] Ashiya Cashier [PERSON_NAME] [PERSON…" at bounding box center [125, 237] width 55 height 14
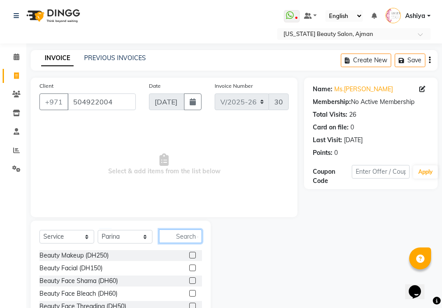
click at [171, 240] on input "text" at bounding box center [180, 236] width 43 height 14
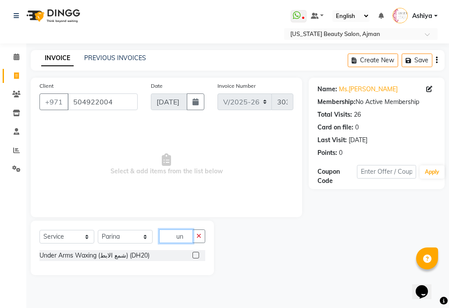
type input "un"
click at [195, 253] on label at bounding box center [196, 255] width 7 height 7
click at [195, 253] on input "checkbox" at bounding box center [196, 256] width 6 height 6
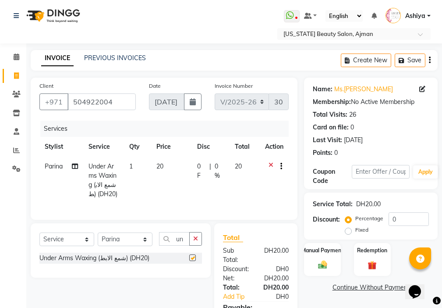
checkbox input "false"
click at [405, 224] on input "0" at bounding box center [409, 219] width 40 height 14
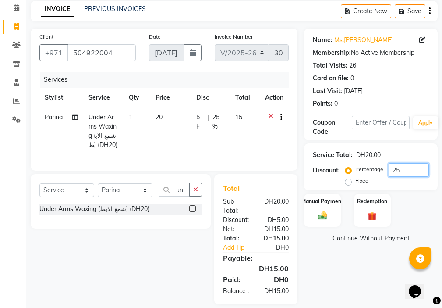
scroll to position [75, 0]
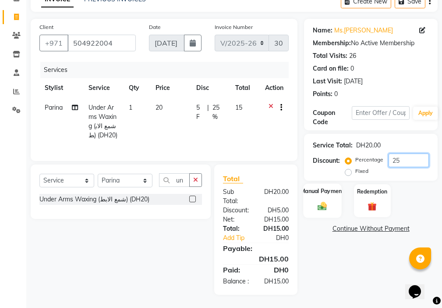
type input "25"
click at [330, 201] on img at bounding box center [322, 206] width 15 height 11
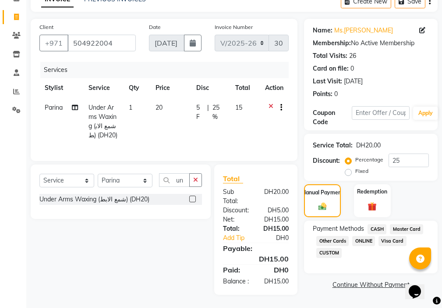
click at [384, 236] on span "Visa Card" at bounding box center [393, 241] width 28 height 10
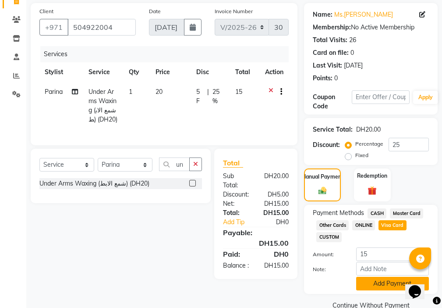
click at [374, 287] on button "Add Payment" at bounding box center [393, 284] width 73 height 14
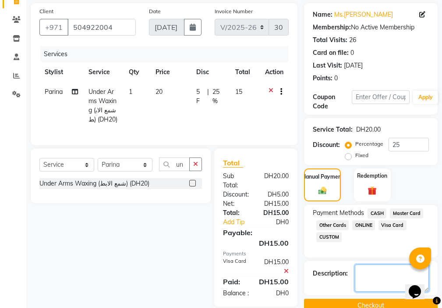
click at [371, 280] on textarea at bounding box center [392, 277] width 74 height 27
type textarea "family discount"
click at [363, 306] on button "Checkout" at bounding box center [371, 306] width 134 height 14
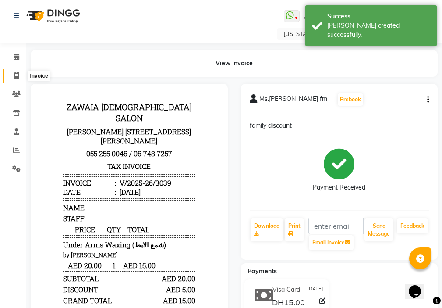
click at [14, 78] on icon at bounding box center [16, 75] width 5 height 7
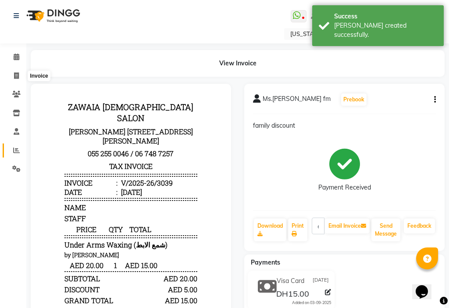
select select "service"
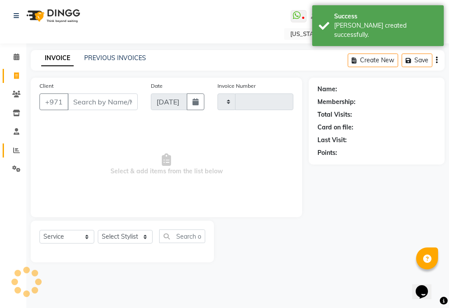
type input "3040"
select select "637"
click at [19, 155] on link "Reports" at bounding box center [13, 150] width 21 height 14
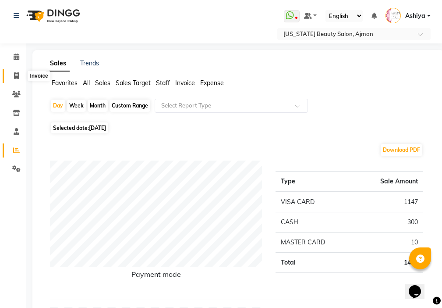
click at [18, 73] on icon at bounding box center [16, 75] width 5 height 7
select select "service"
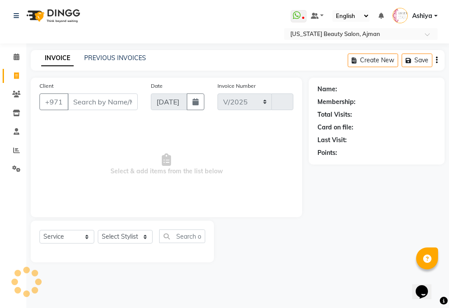
select select "637"
type input "3040"
click at [114, 232] on select "Select Stylist [PERSON_NAME] [PERSON_NAME] Ashiya Cashier [PERSON_NAME] [PERSON…" at bounding box center [125, 237] width 55 height 14
select select "89321"
click at [98, 230] on select "Select Stylist [PERSON_NAME] [PERSON_NAME] Ashiya Cashier [PERSON_NAME] [PERSON…" at bounding box center [125, 237] width 55 height 14
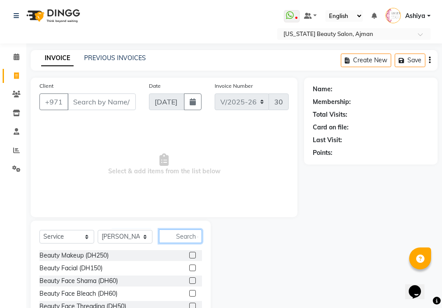
click at [193, 238] on input "text" at bounding box center [180, 236] width 43 height 14
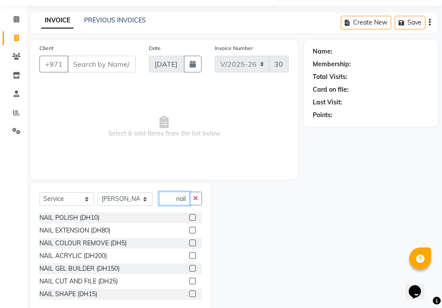
scroll to position [55, 0]
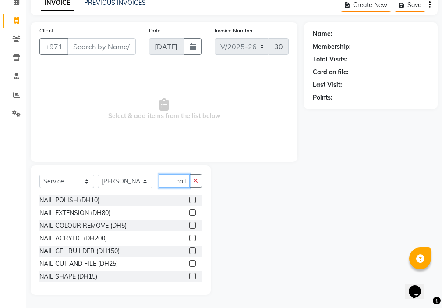
type input "nail"
click at [189, 276] on label at bounding box center [192, 276] width 7 height 7
click at [189, 276] on input "checkbox" at bounding box center [192, 277] width 6 height 6
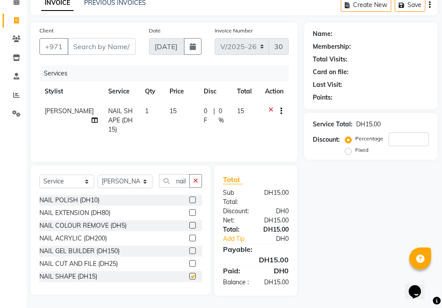
checkbox input "false"
click at [94, 48] on input "Client" at bounding box center [102, 46] width 68 height 17
type input "5"
type input "0"
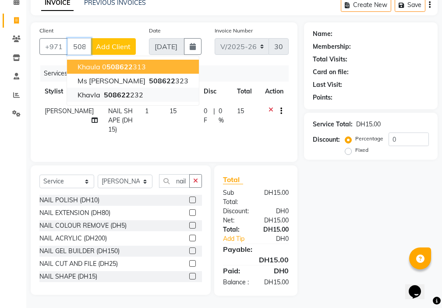
click at [126, 99] on button "khavla 508622 232" at bounding box center [133, 95] width 132 height 14
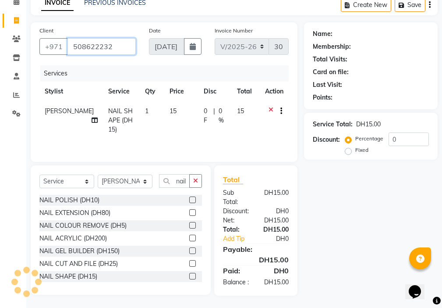
type input "508622232"
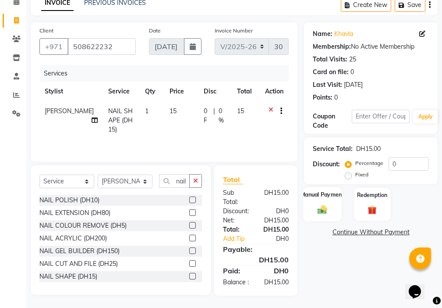
click at [309, 210] on div "Manual Payment" at bounding box center [323, 204] width 38 height 34
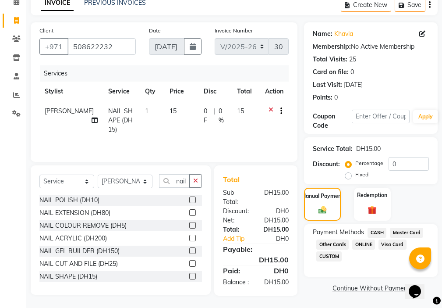
click at [382, 247] on span "Visa Card" at bounding box center [393, 244] width 28 height 10
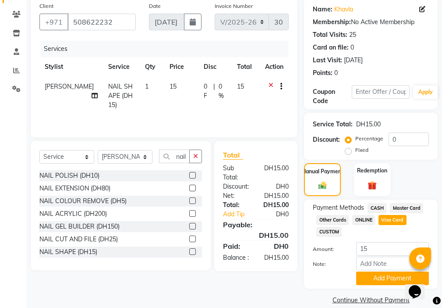
scroll to position [92, 0]
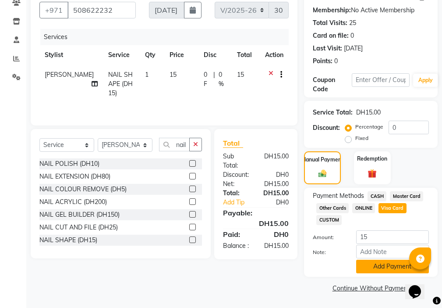
click at [379, 262] on button "Add Payment" at bounding box center [393, 267] width 73 height 14
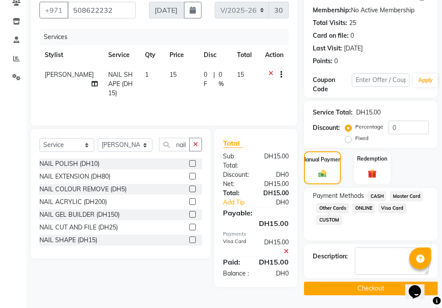
click at [375, 289] on button "Checkout" at bounding box center [371, 289] width 134 height 14
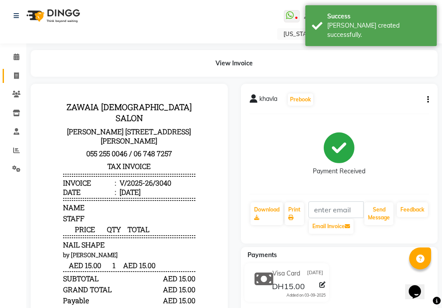
click at [16, 75] on icon at bounding box center [16, 75] width 5 height 7
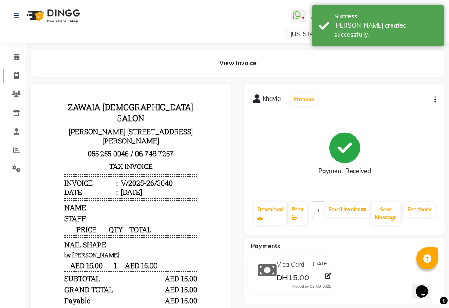
select select "service"
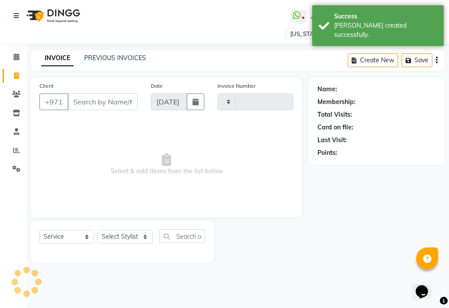
type input "3041"
select select "637"
